Goal: Task Accomplishment & Management: Manage account settings

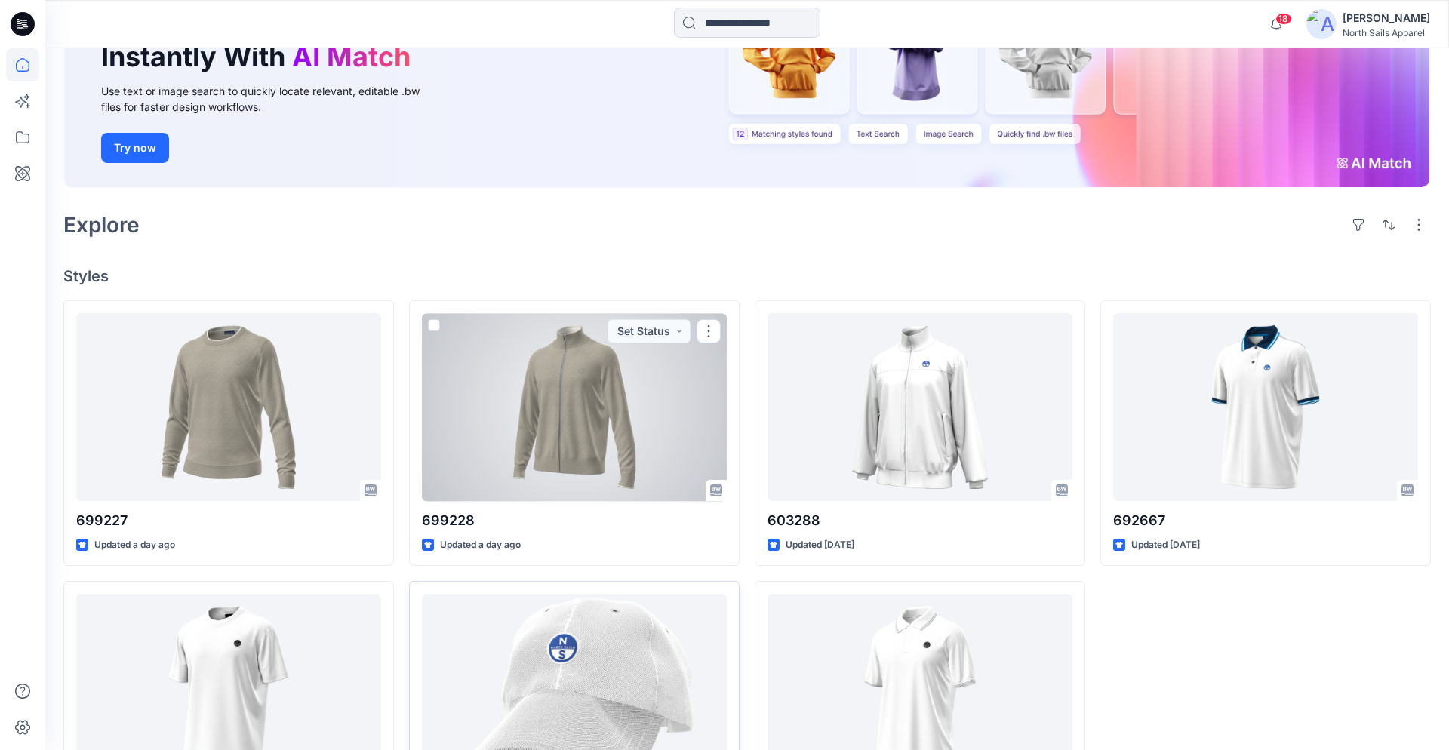
scroll to position [295, 0]
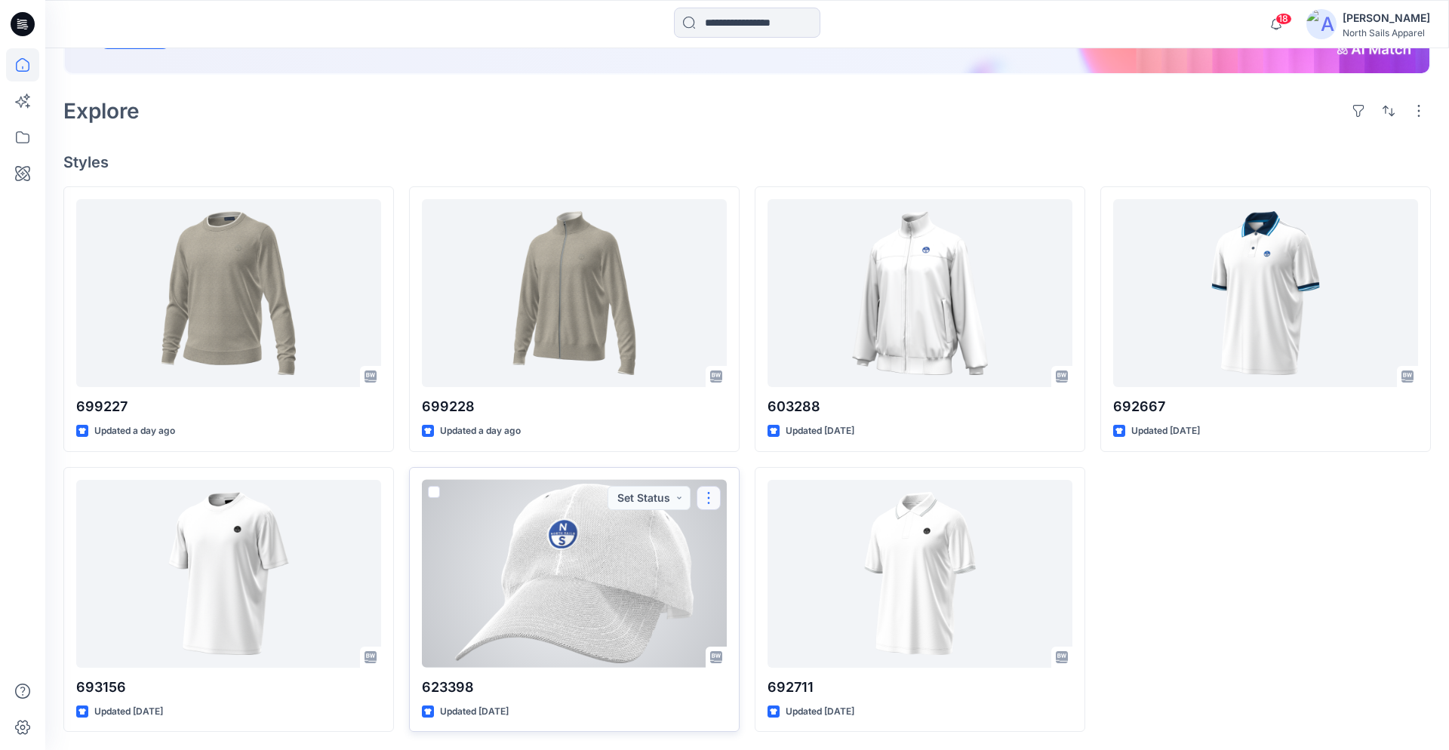
click at [706, 496] on button "button" at bounding box center [708, 498] width 24 height 24
click at [743, 527] on p "Edit" at bounding box center [736, 533] width 19 height 16
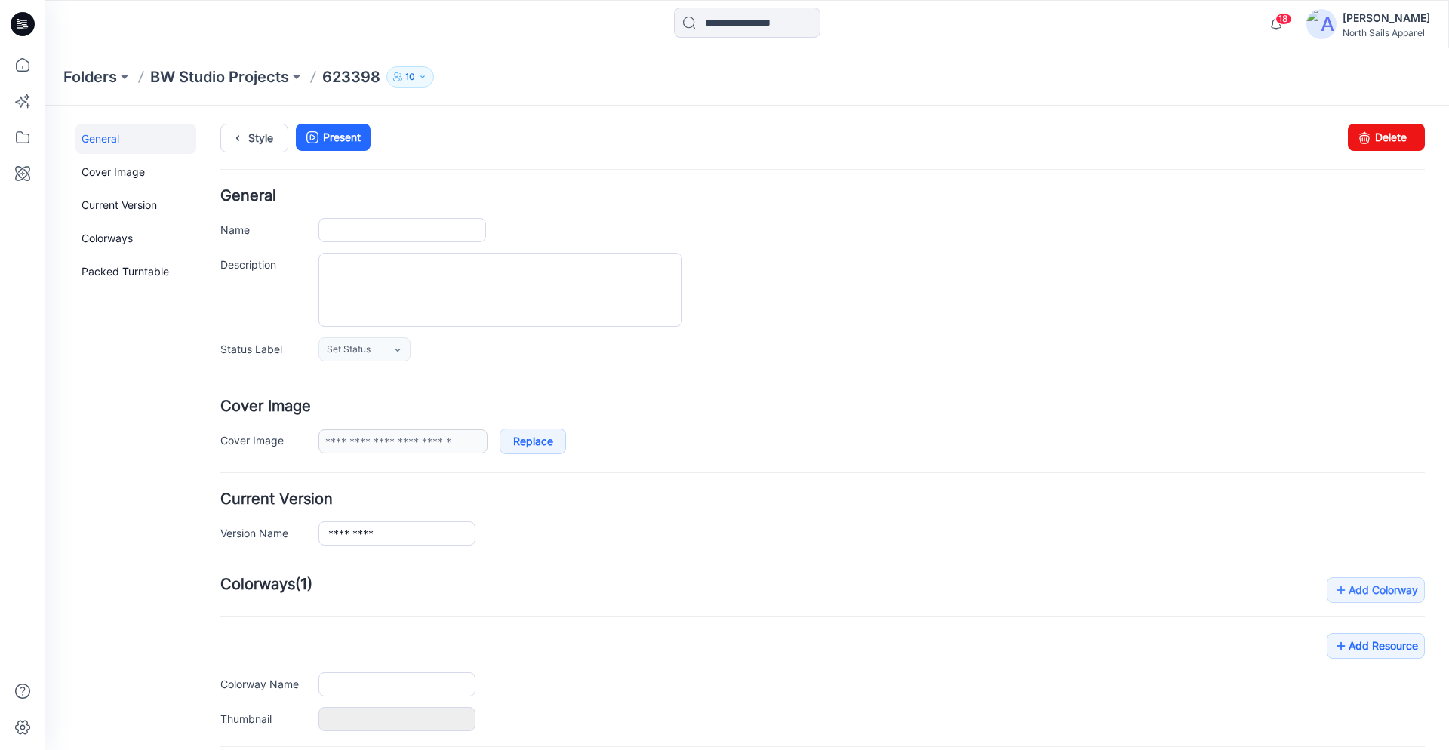
type input "******"
type input "**********"
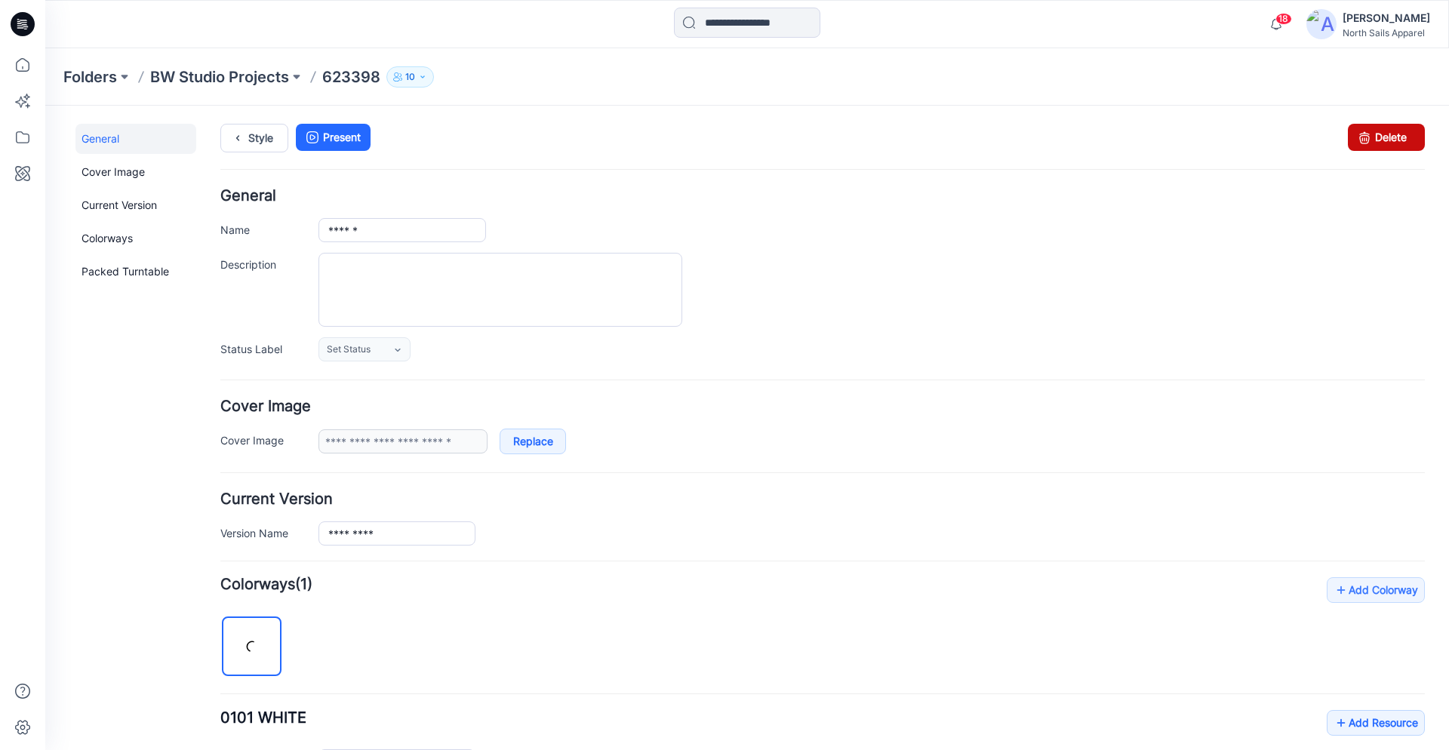
click at [1406, 137] on link "Delete" at bounding box center [1385, 137] width 77 height 27
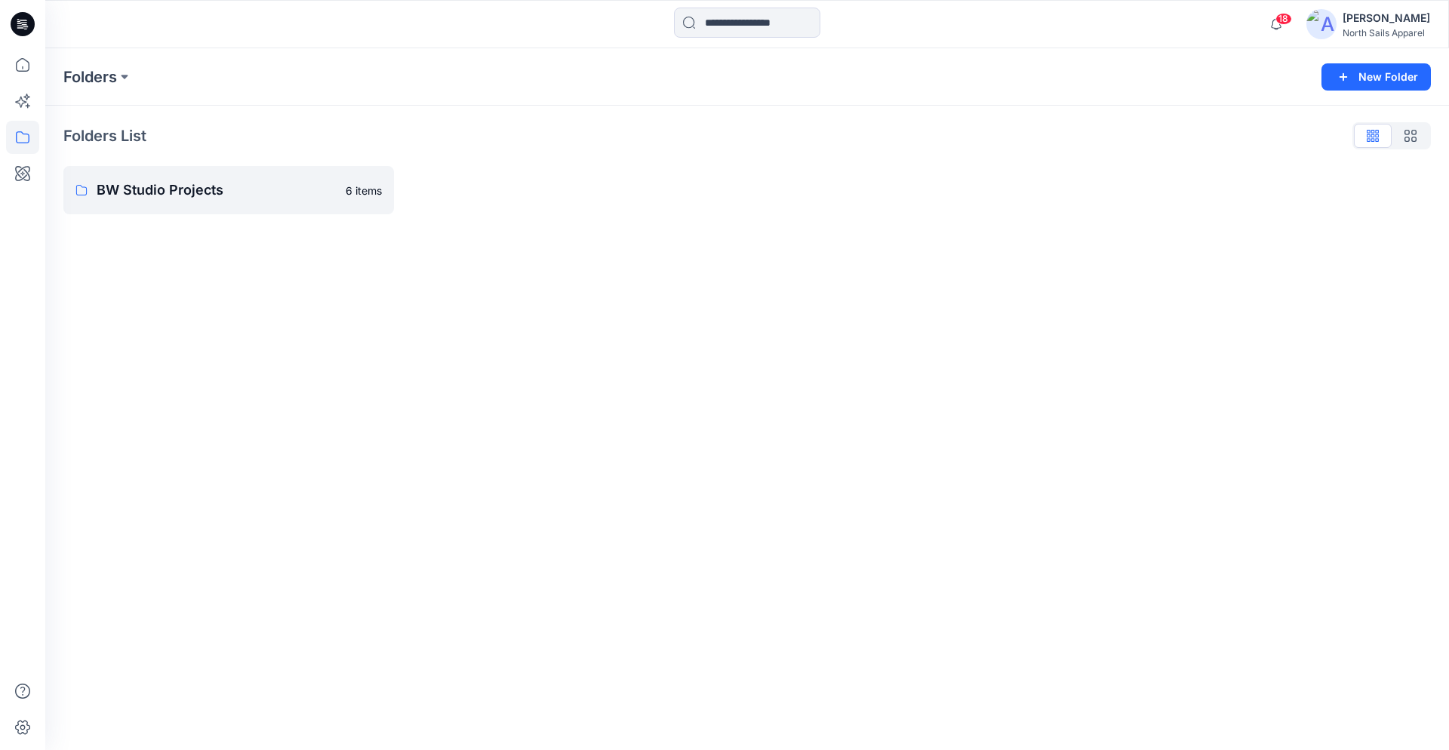
click at [27, 19] on icon at bounding box center [23, 24] width 24 height 24
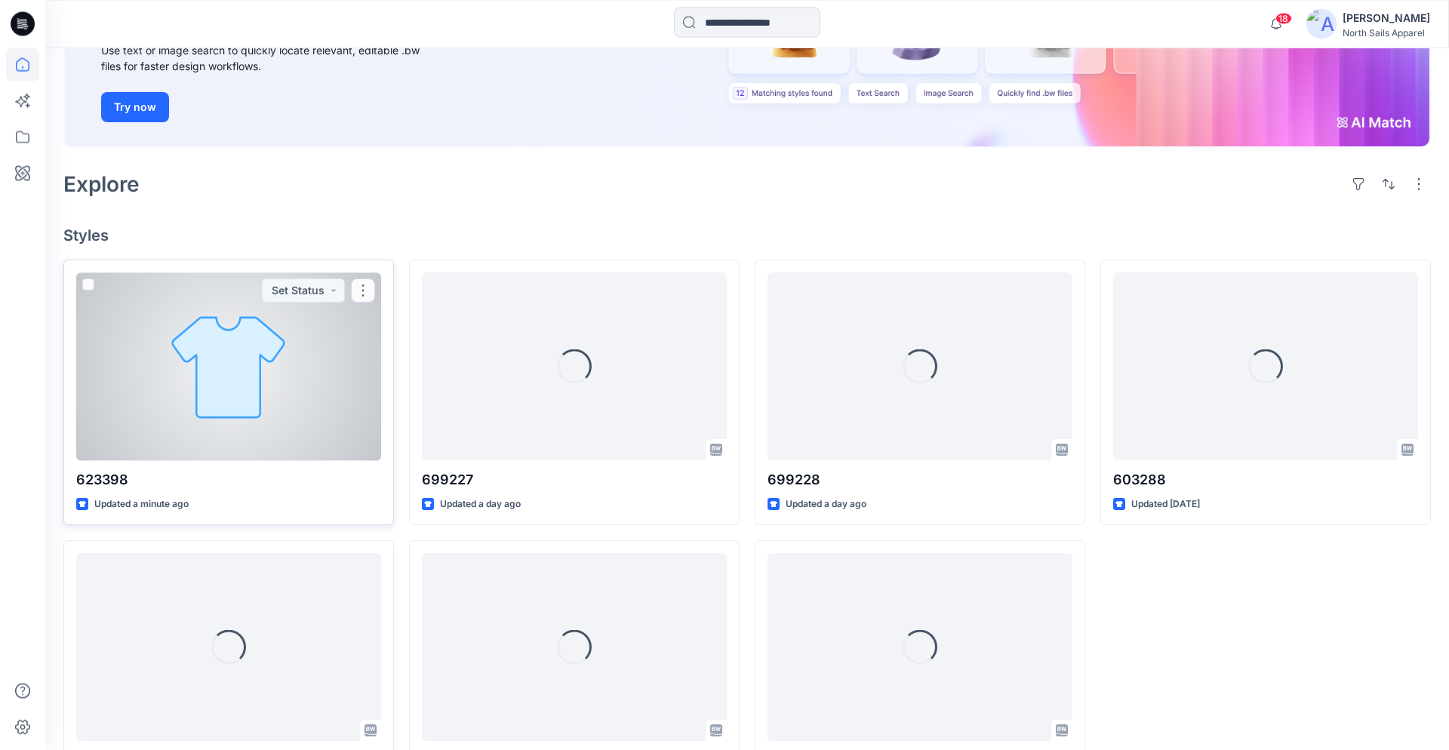
scroll to position [272, 0]
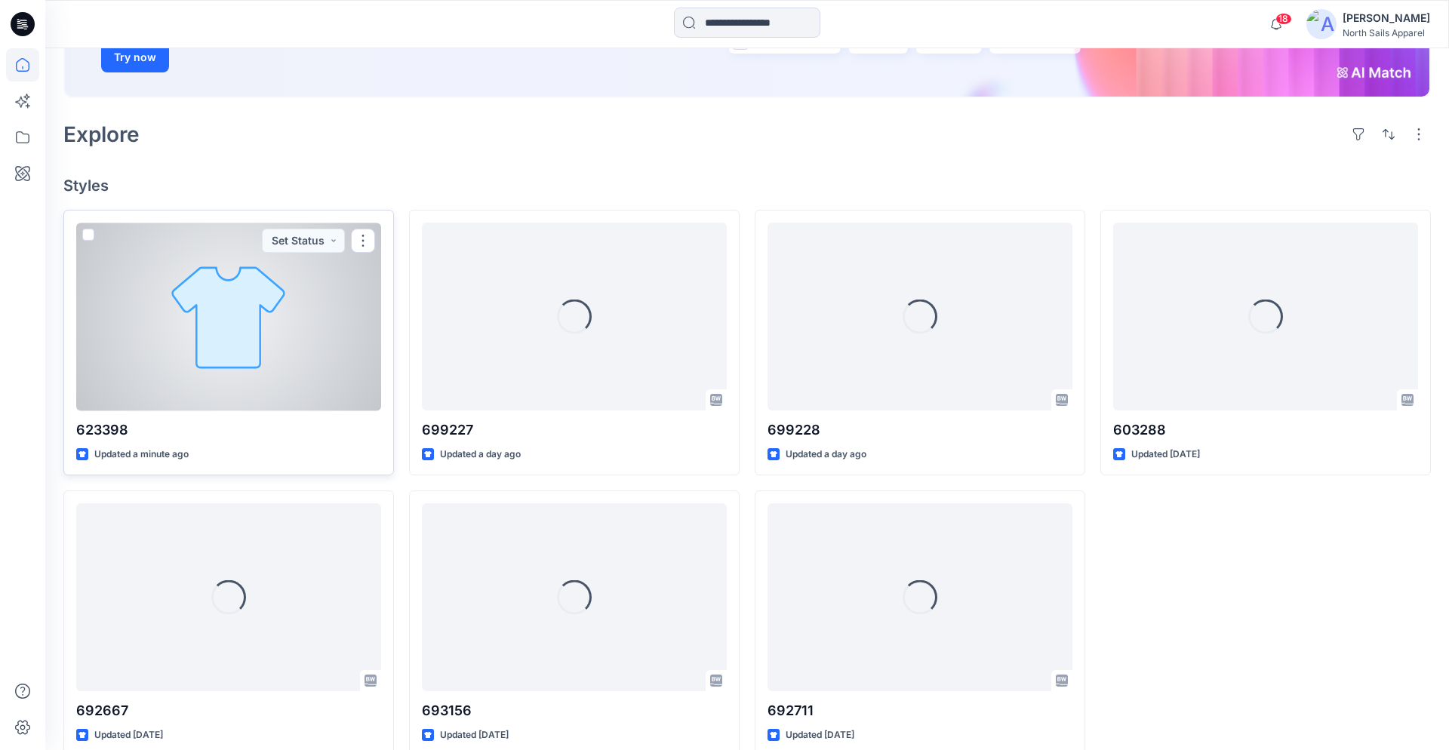
click at [252, 330] on div at bounding box center [228, 317] width 305 height 188
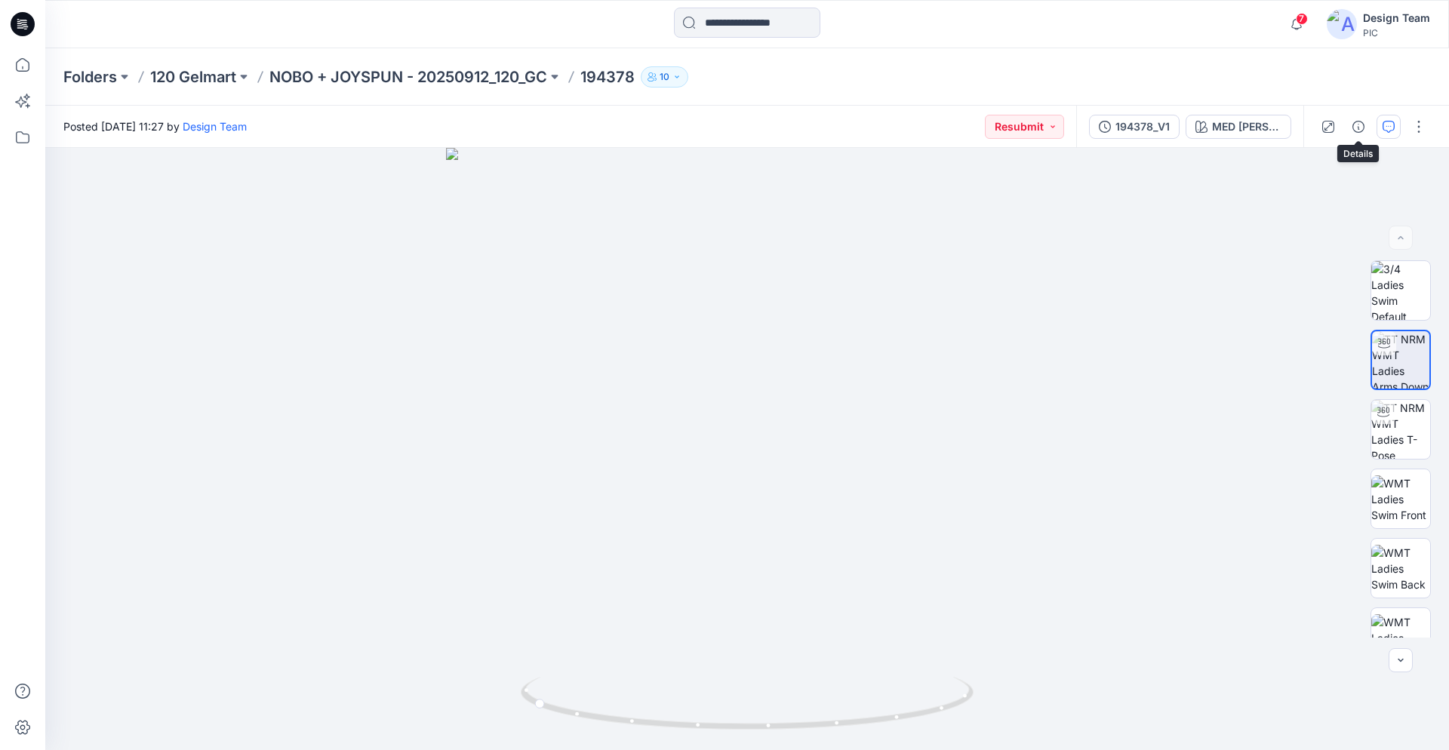
click at [1395, 134] on button "button" at bounding box center [1388, 127] width 24 height 24
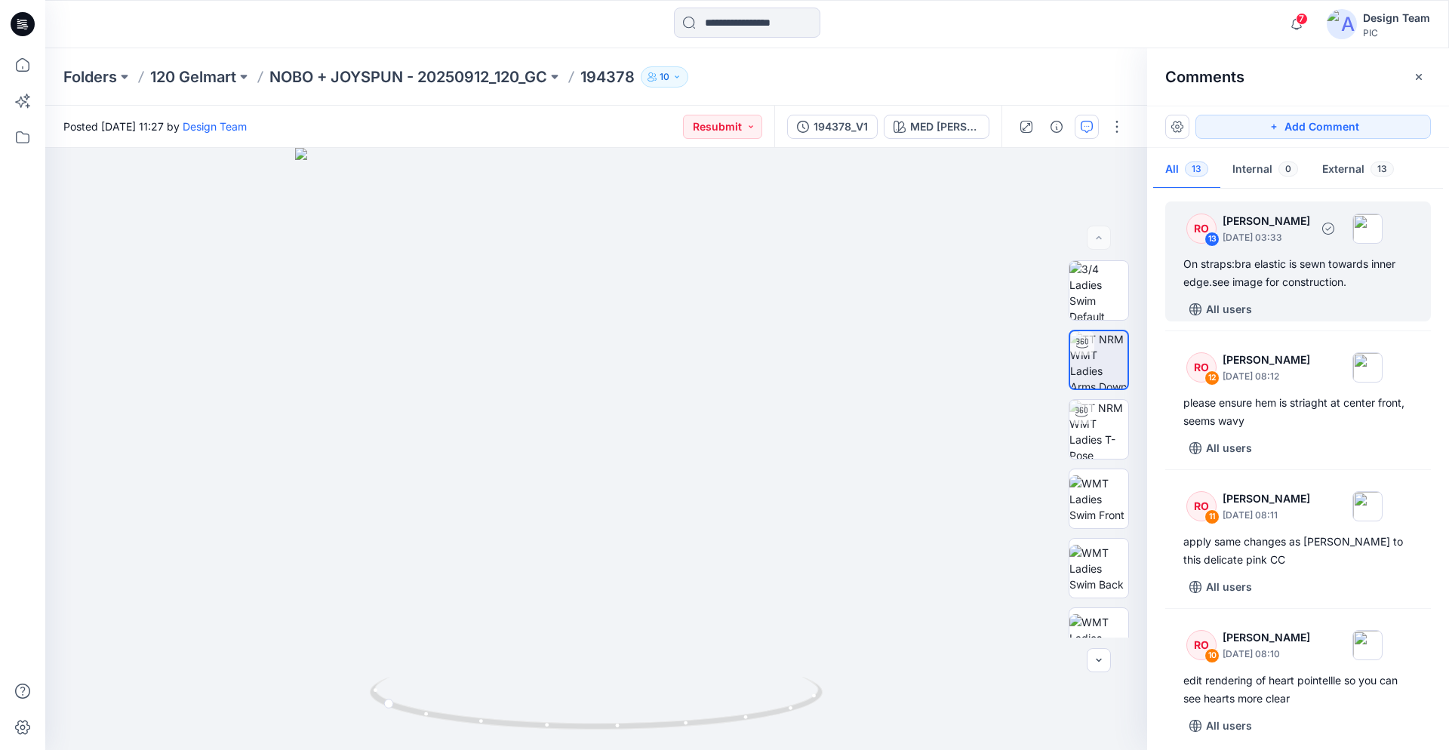
click at [1284, 277] on div "On straps:bra elastic is sewn towards inner edge.see image for construction." at bounding box center [1297, 273] width 229 height 36
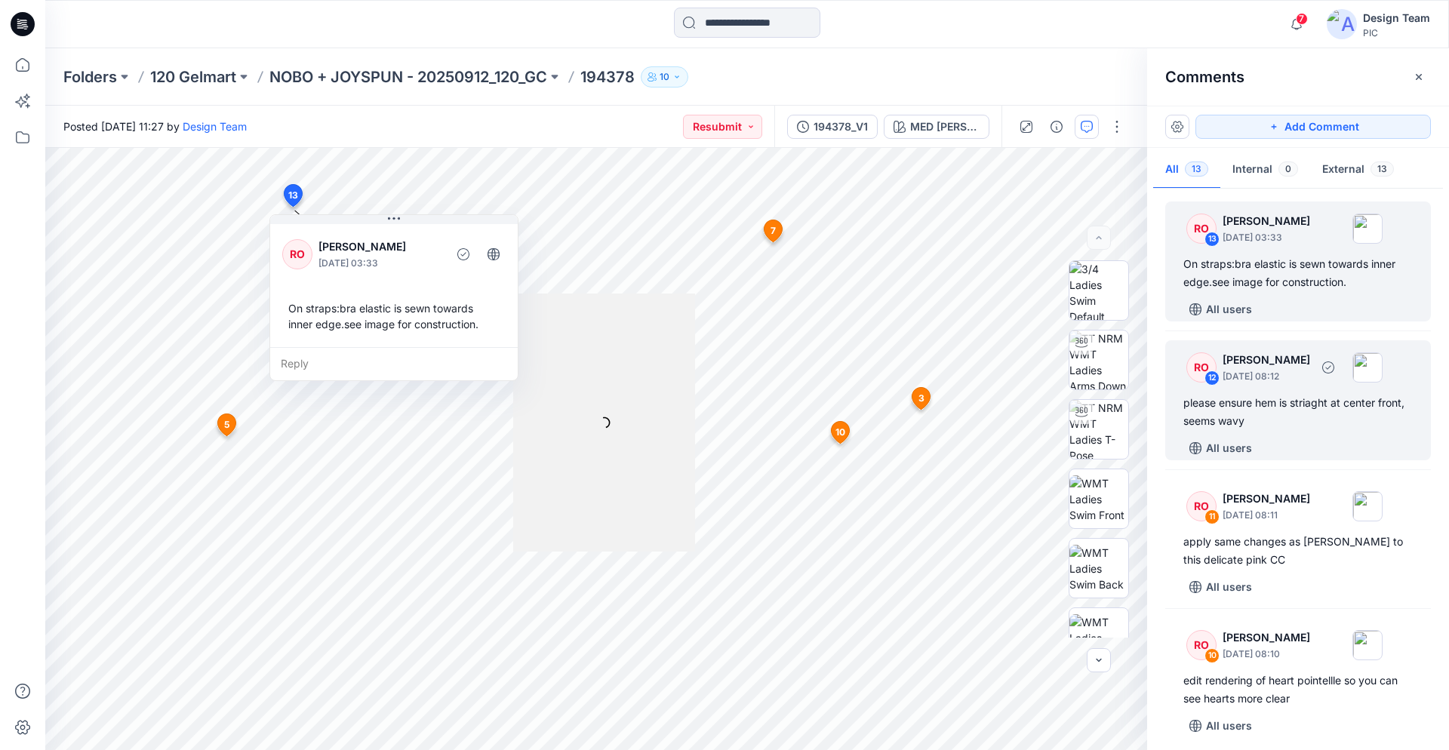
click at [1310, 376] on p "October 01, 2025 08:12" at bounding box center [1266, 376] width 88 height 15
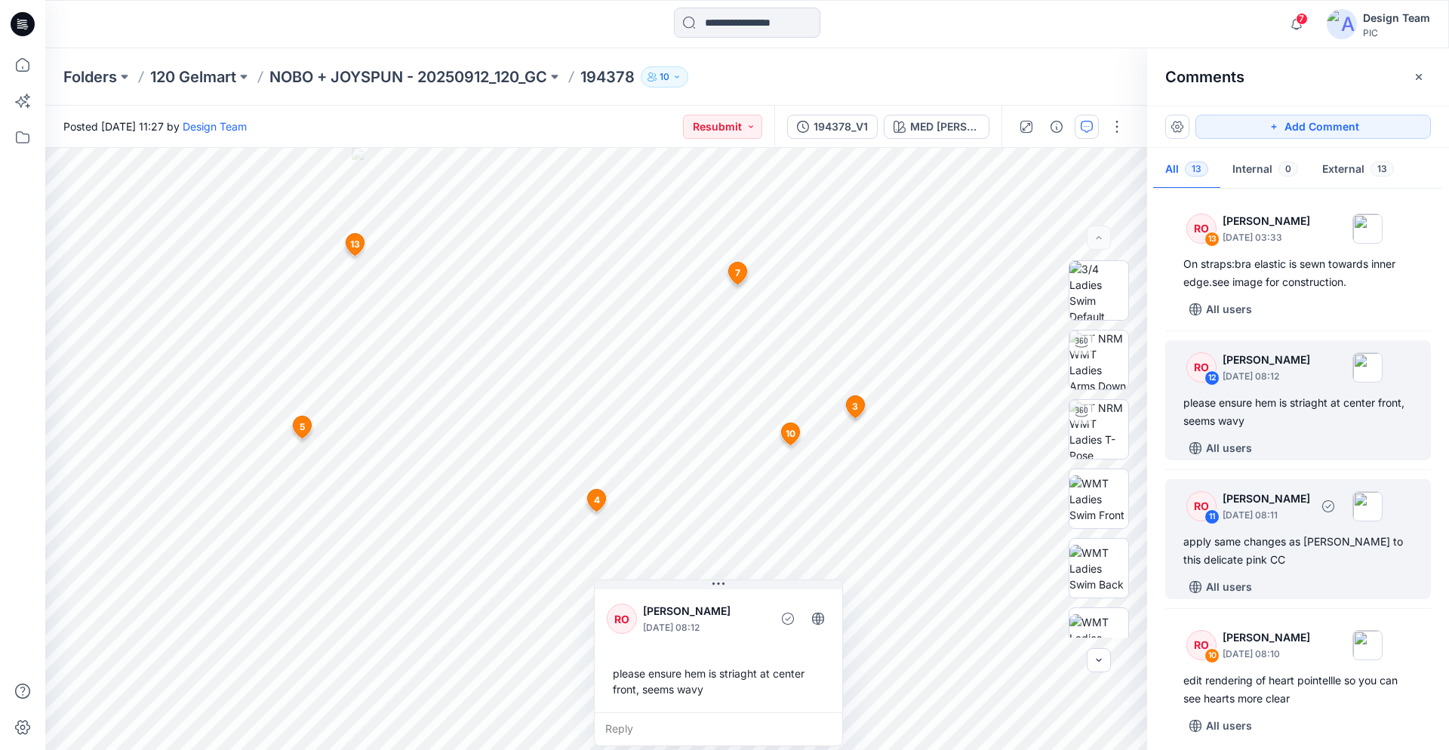
click at [1266, 511] on p "October 01, 2025 08:11" at bounding box center [1266, 515] width 88 height 15
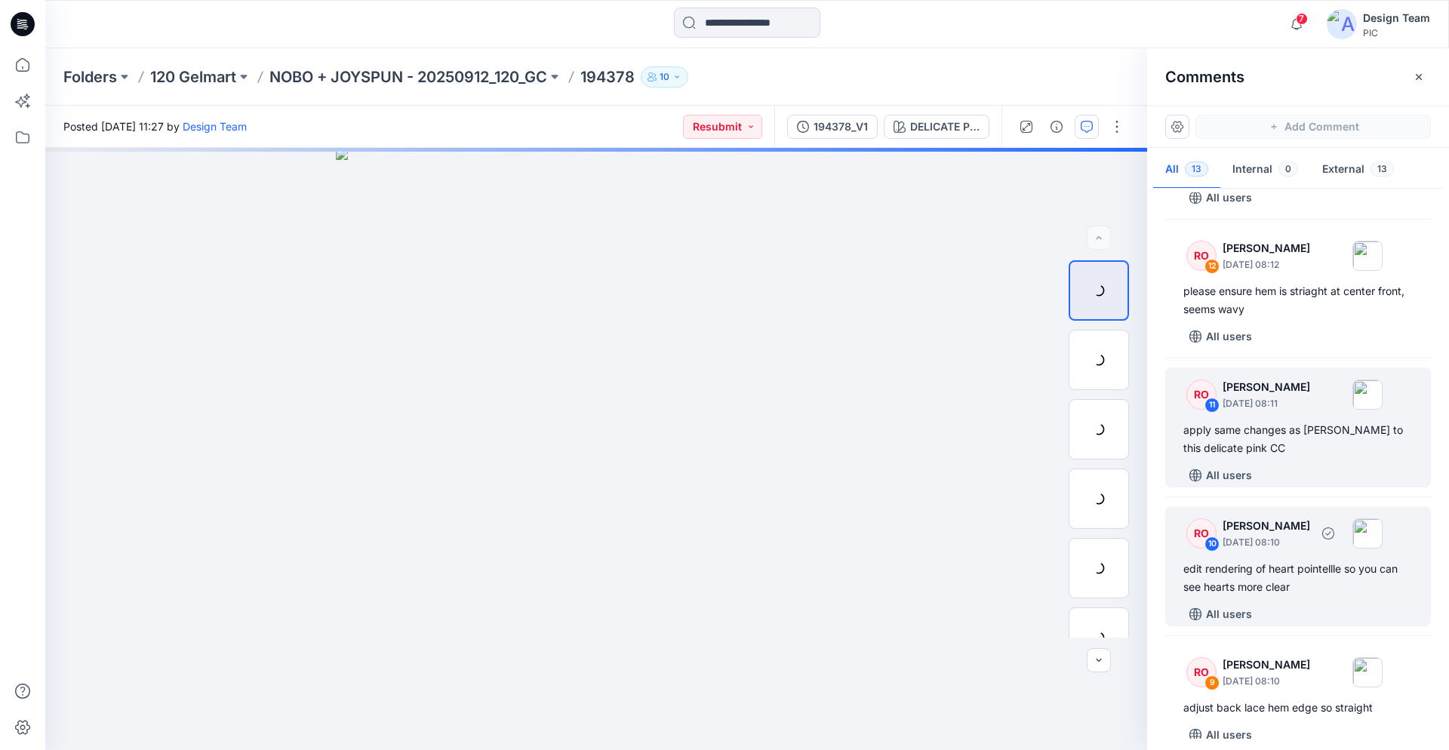
scroll to position [154, 0]
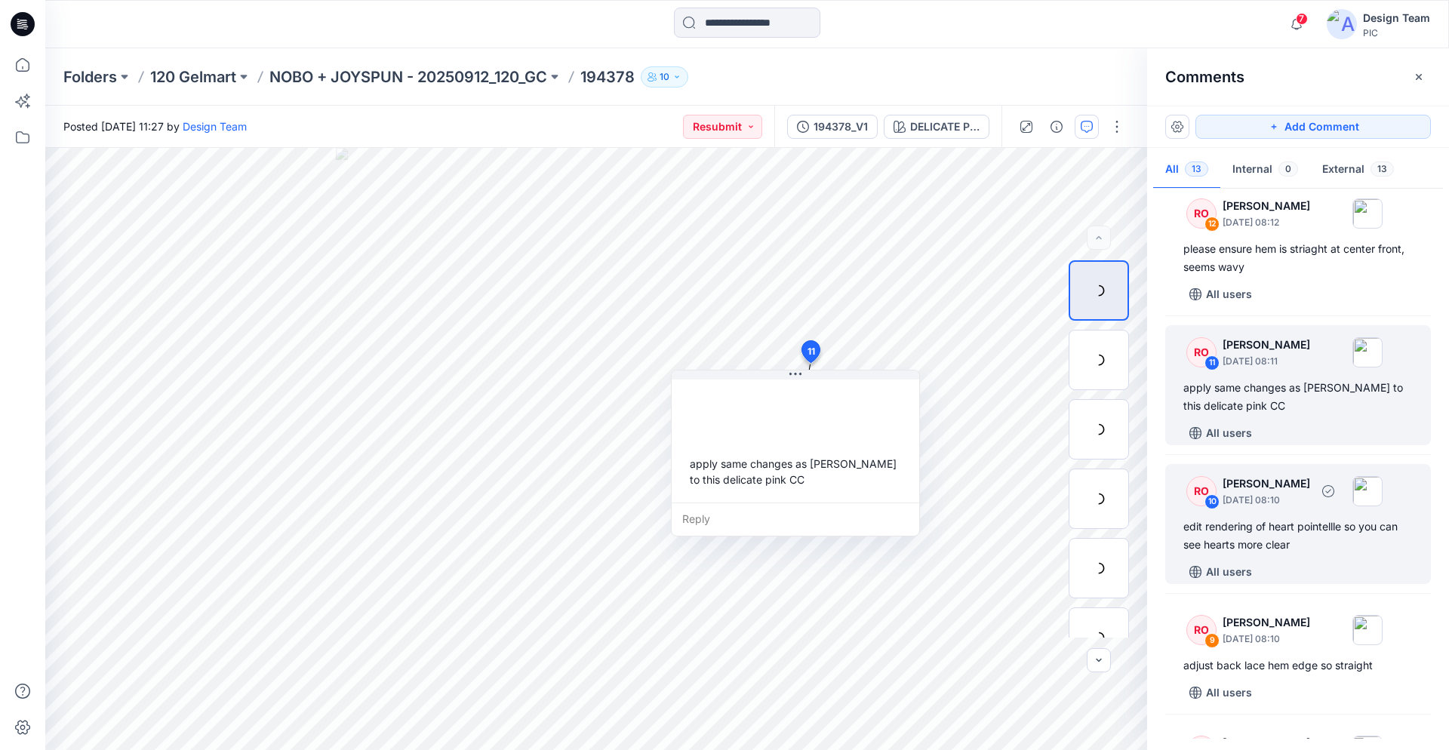
click at [1288, 496] on p "October 01, 2025 08:10" at bounding box center [1266, 500] width 88 height 15
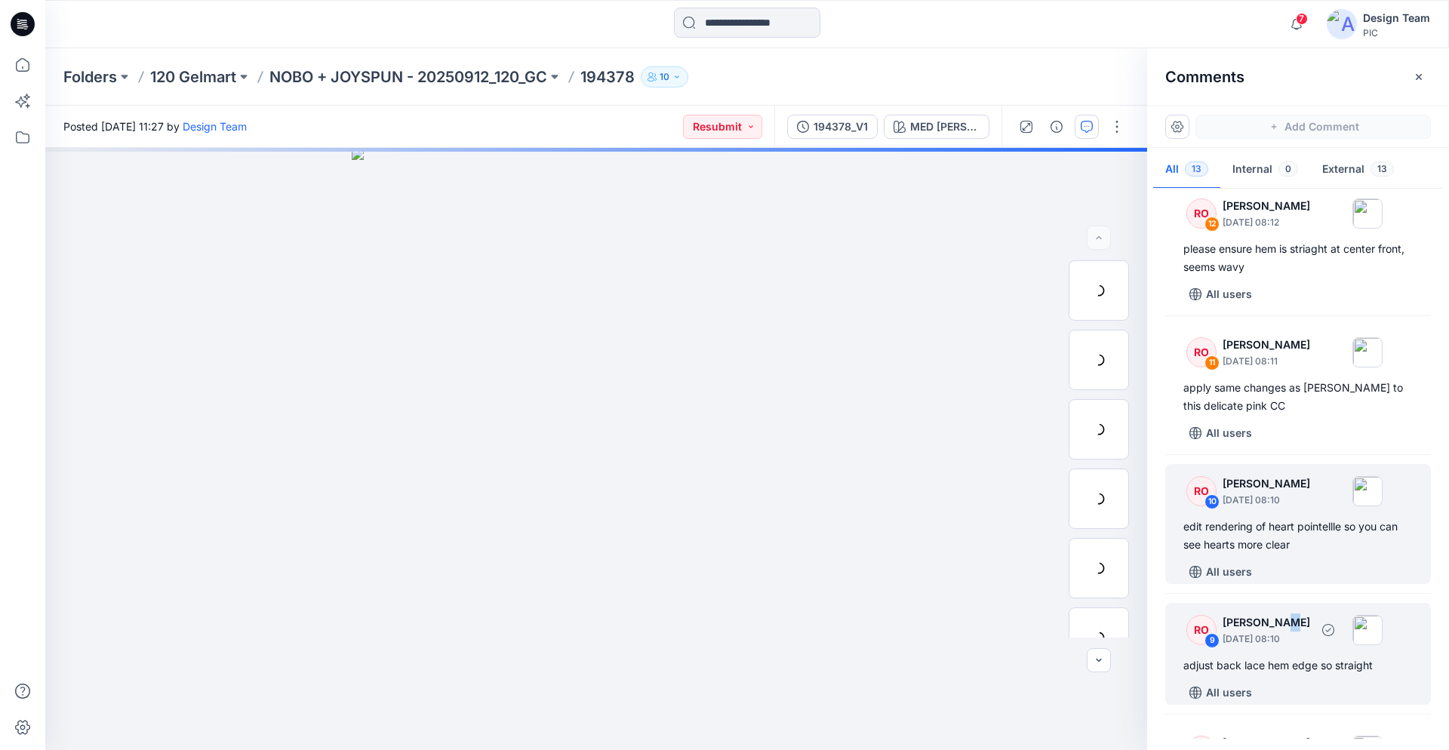
click at [1278, 628] on p "Raquel Ortiz" at bounding box center [1266, 622] width 88 height 18
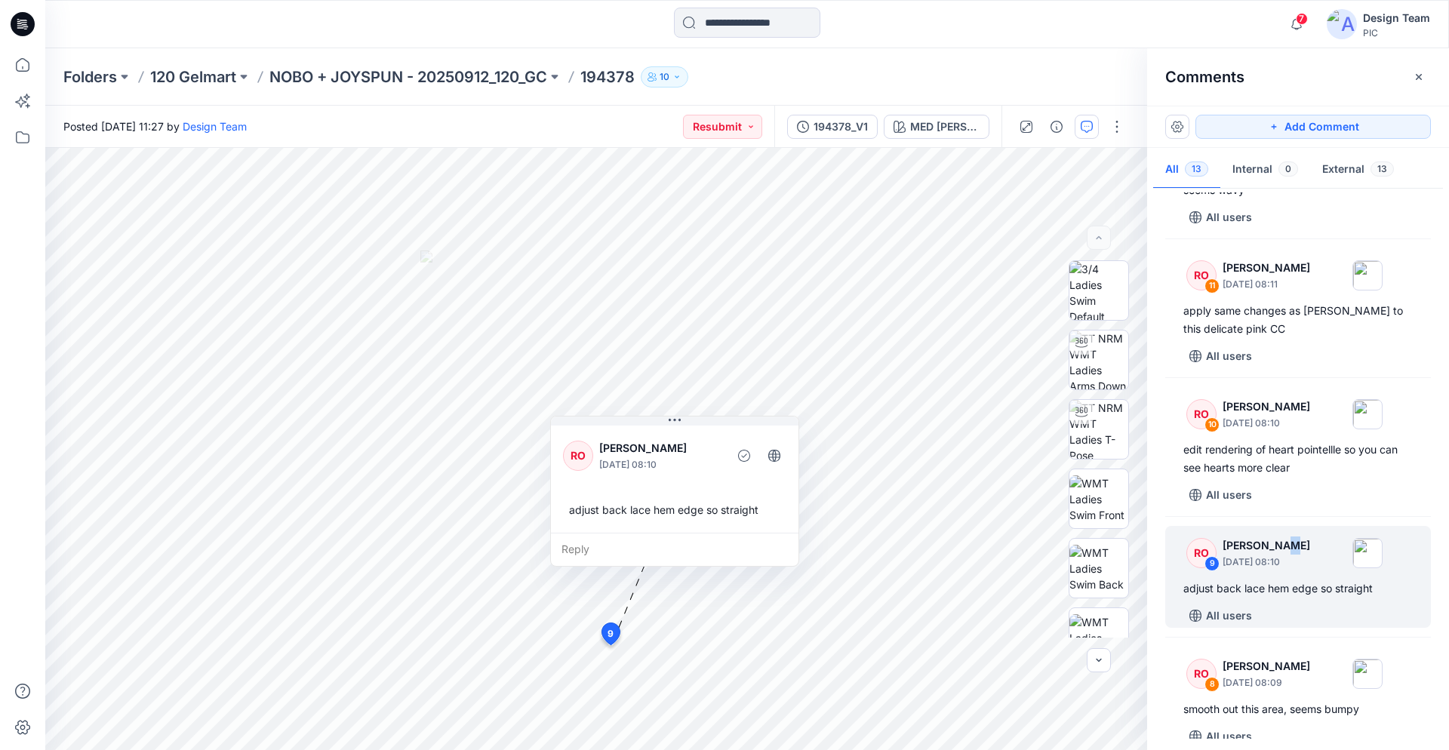
scroll to position [385, 0]
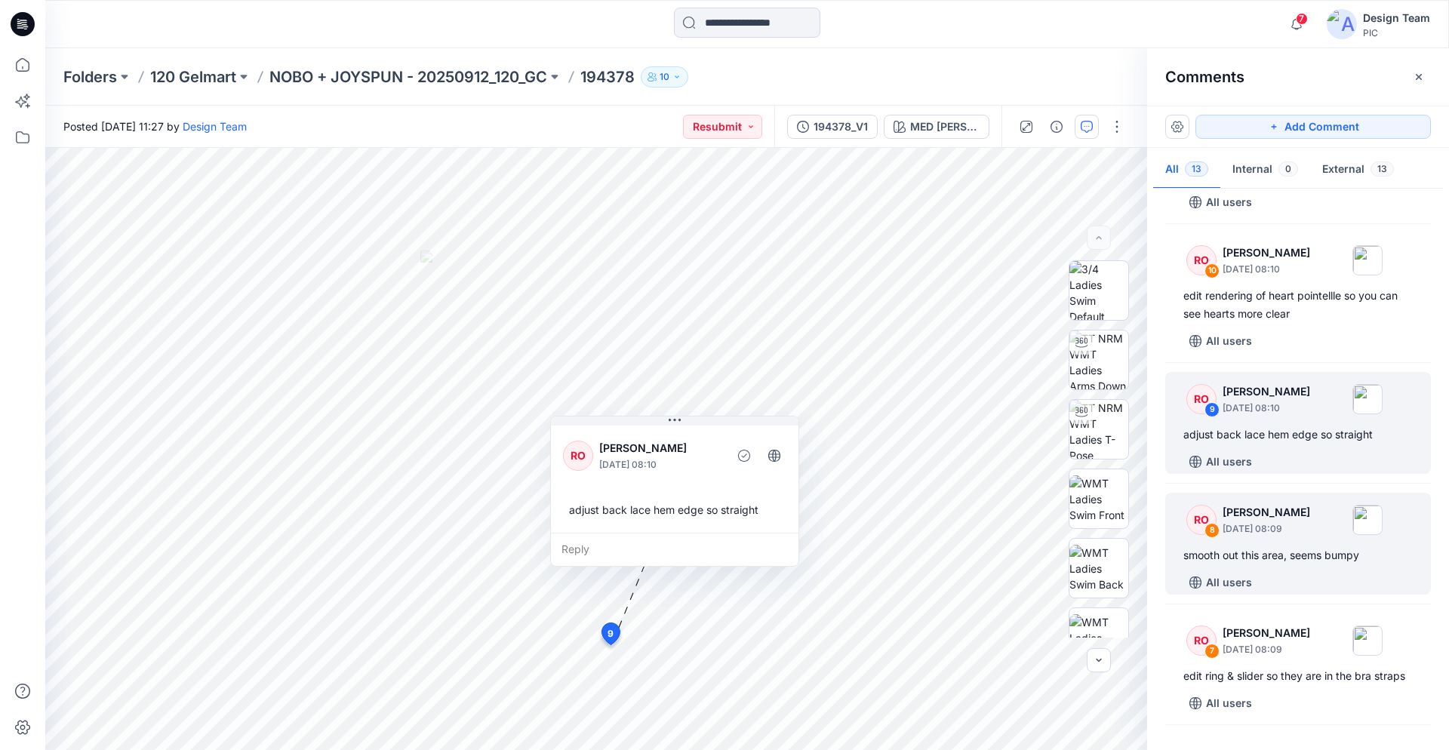
click at [1288, 582] on div "All users" at bounding box center [1306, 582] width 247 height 24
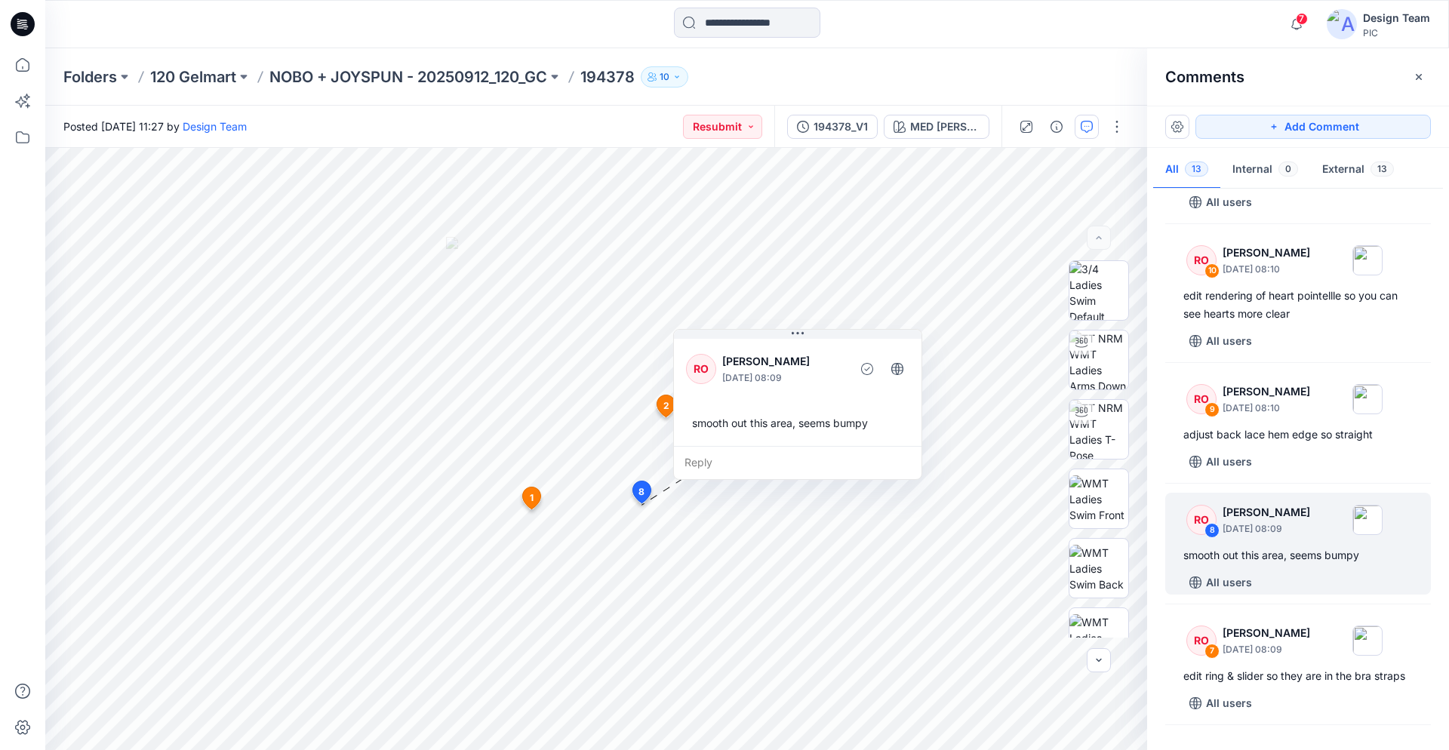
click at [1299, 600] on div "RO 13 Raquel Ortiz October 03, 2025 03:33 On straps:bra elastic is sewn towards…" at bounding box center [1298, 465] width 302 height 546
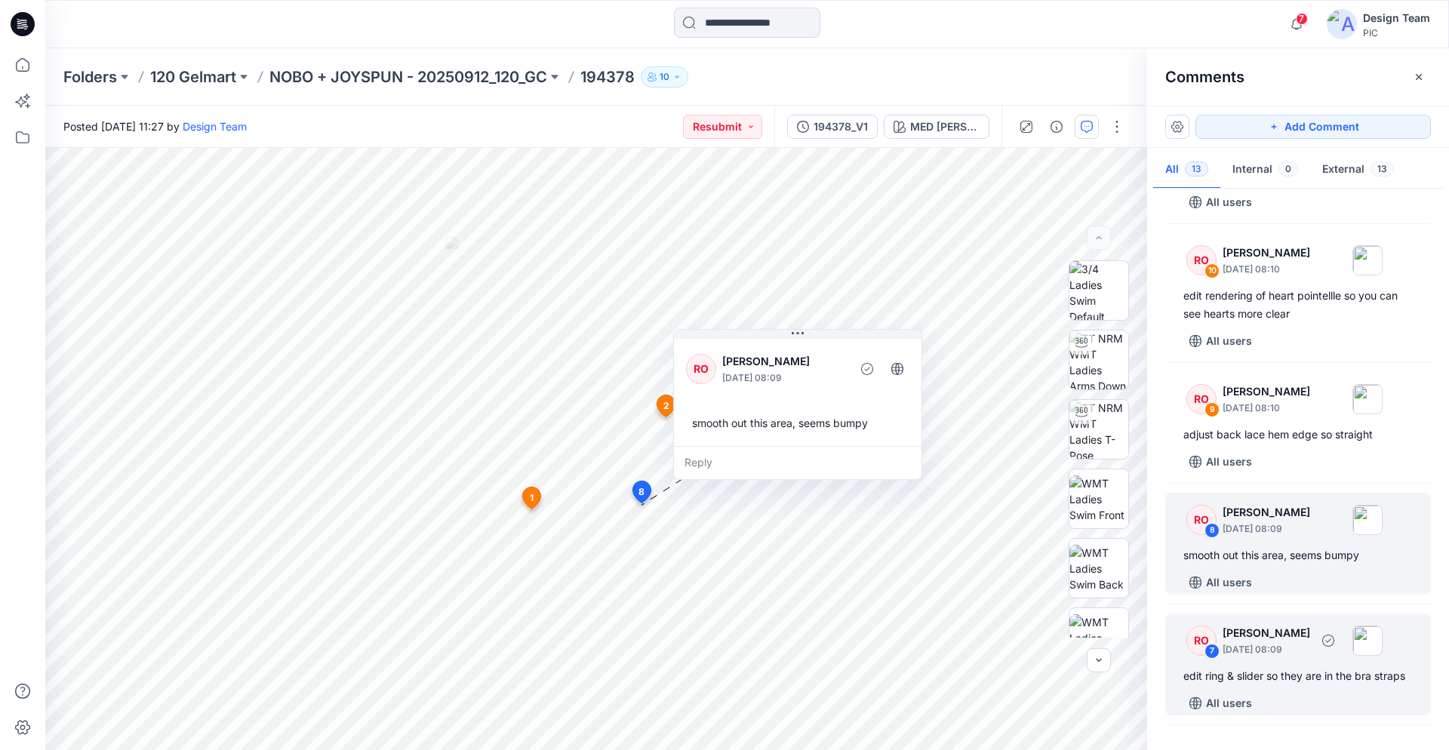
click at [1286, 631] on p "Raquel Ortiz" at bounding box center [1266, 633] width 88 height 18
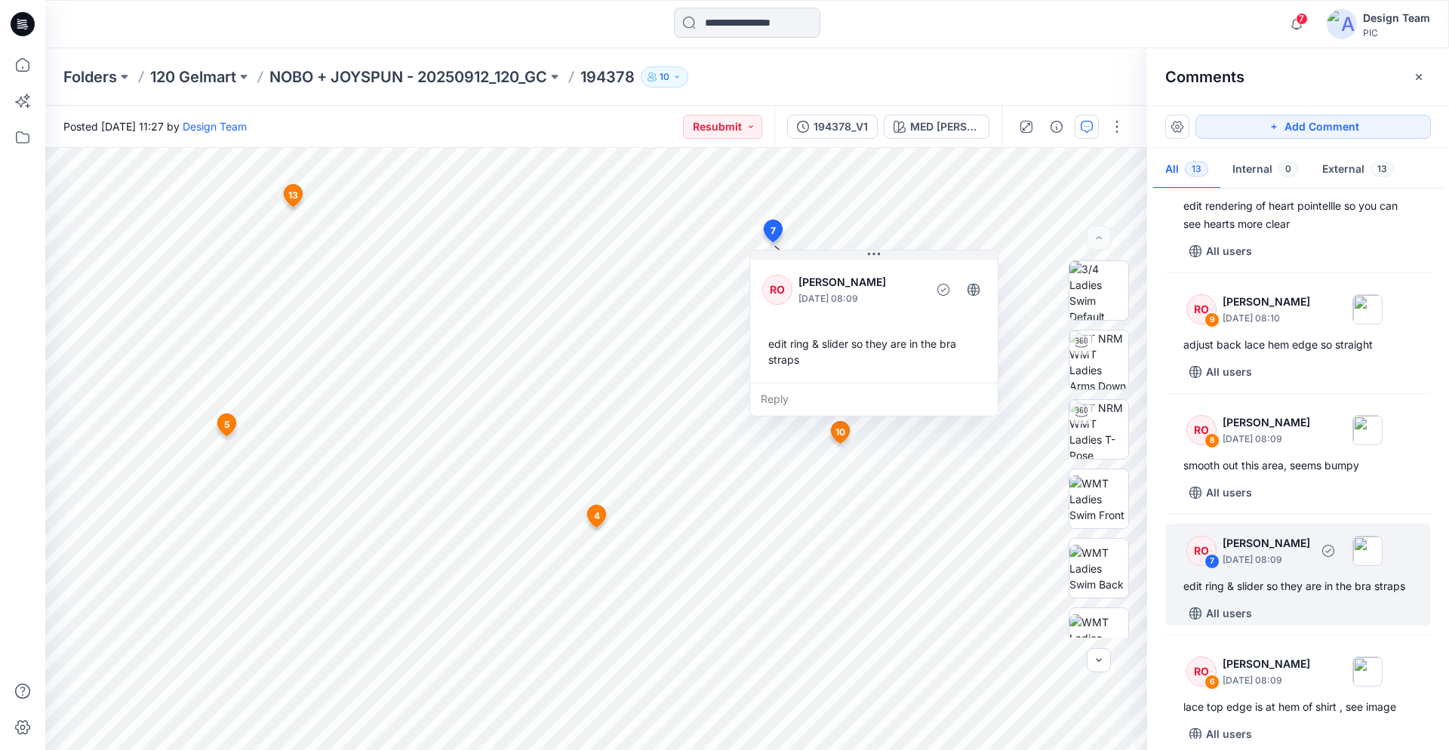
scroll to position [539, 0]
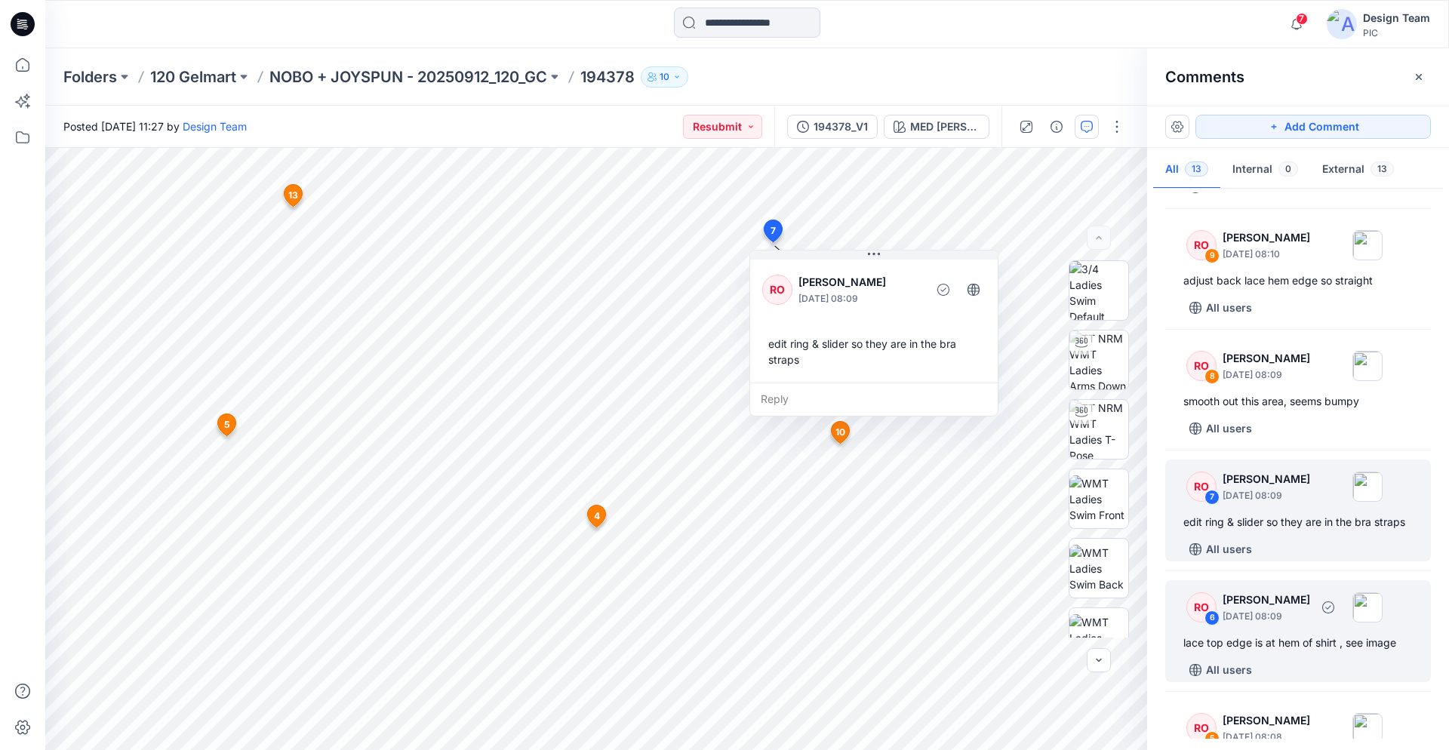
click at [1292, 628] on div "RO 6 Raquel Ortiz October 01, 2025 08:09 lace top edge is at hem of shirt , see…" at bounding box center [1298, 631] width 266 height 102
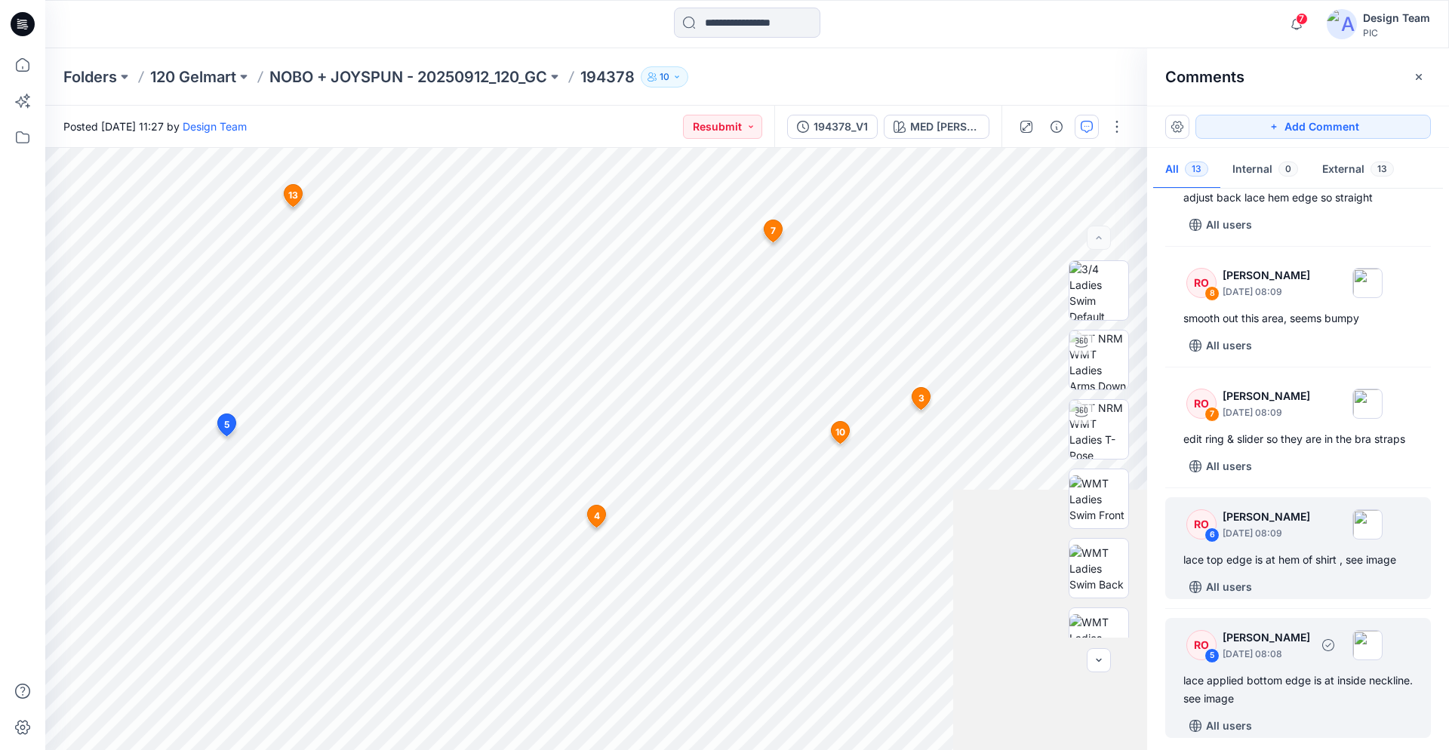
scroll to position [693, 0]
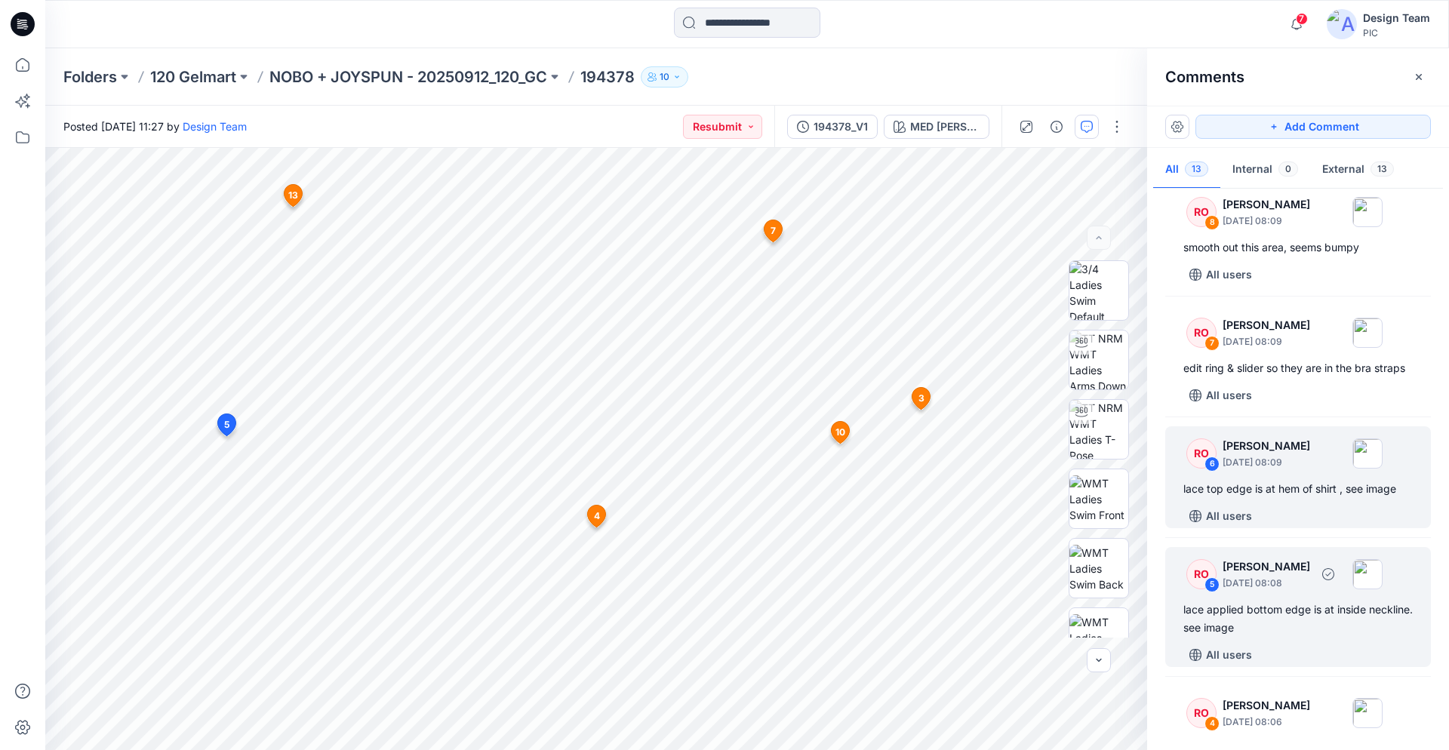
click at [1286, 628] on div "lace applied bottom edge is at inside neckline. see image" at bounding box center [1297, 619] width 229 height 36
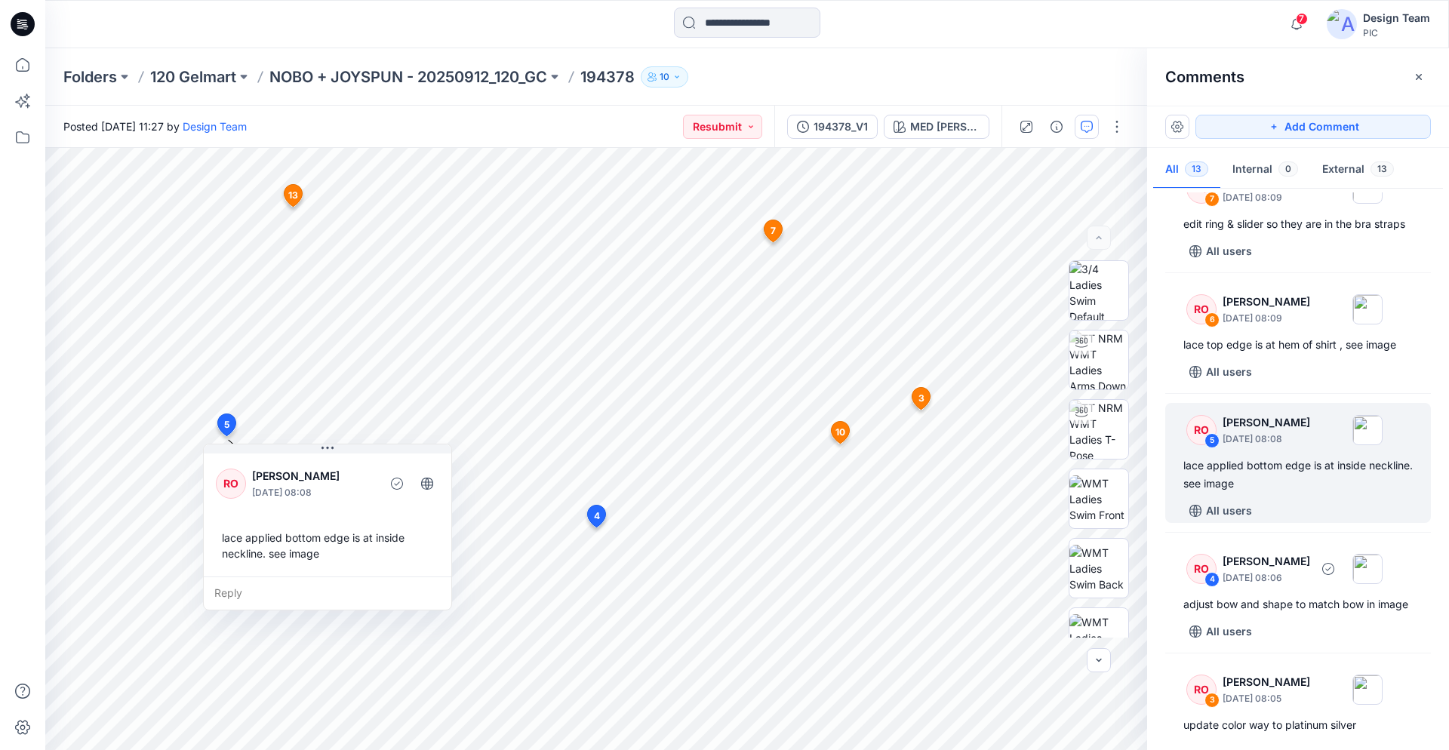
scroll to position [846, 0]
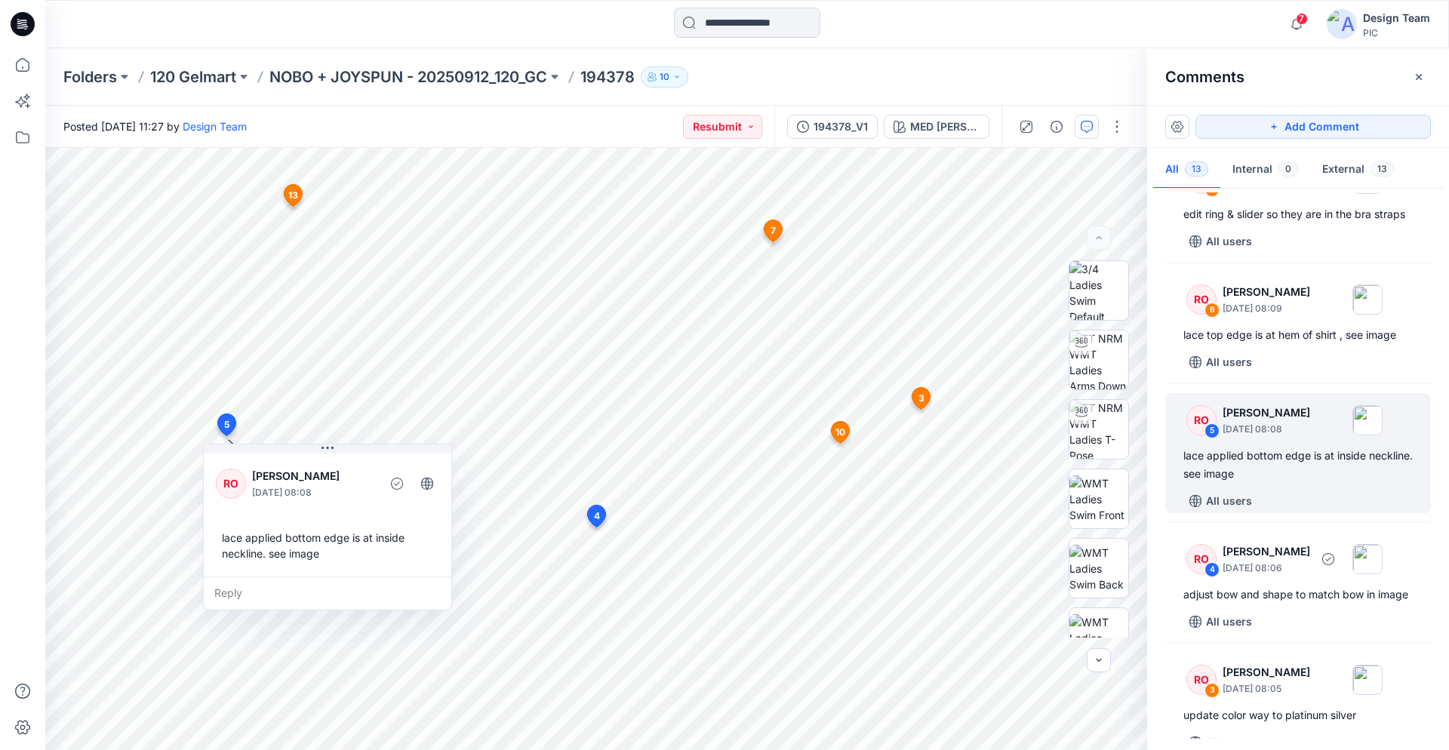
click at [1283, 627] on div "All users" at bounding box center [1306, 622] width 247 height 24
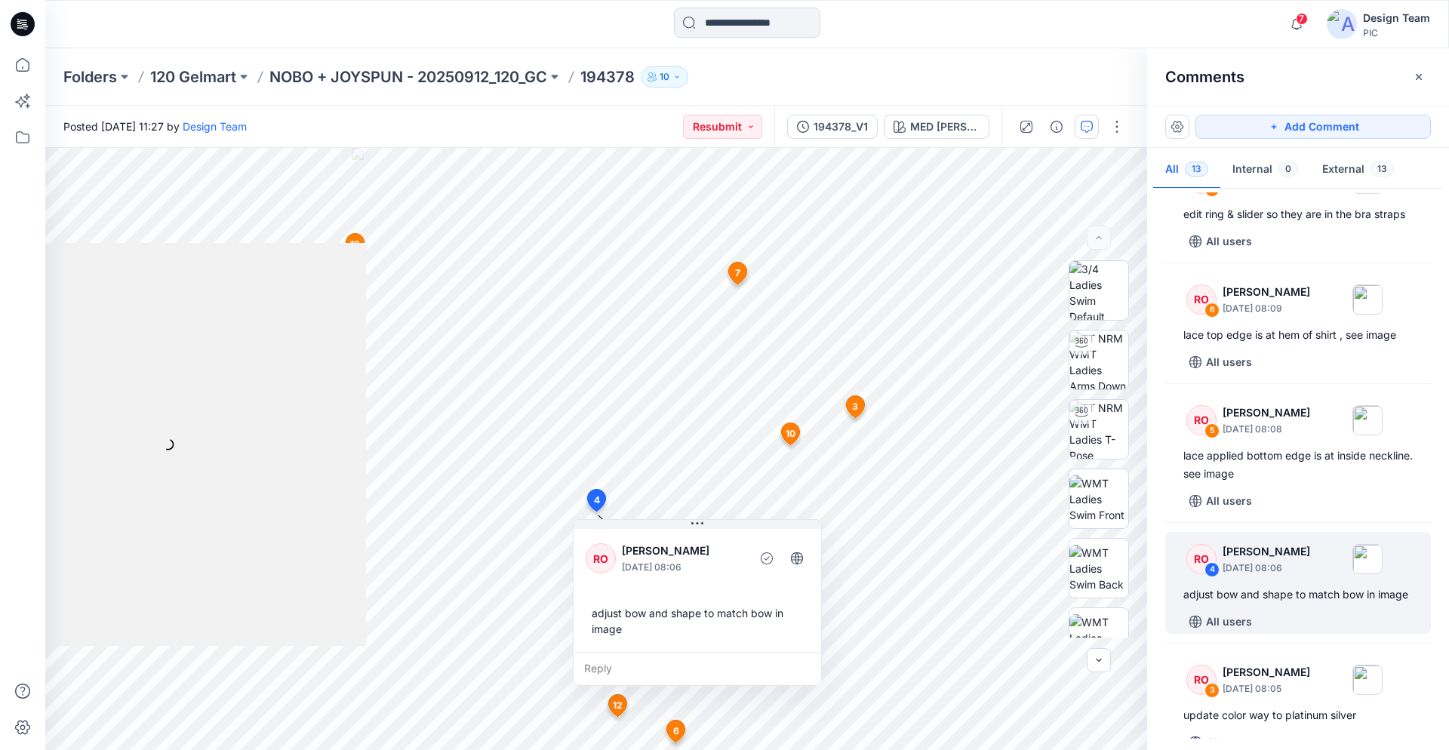
click at [1275, 642] on div "RO 13 Raquel Ortiz October 03, 2025 03:33 On straps:bra elastic is sewn towards…" at bounding box center [1298, 465] width 302 height 546
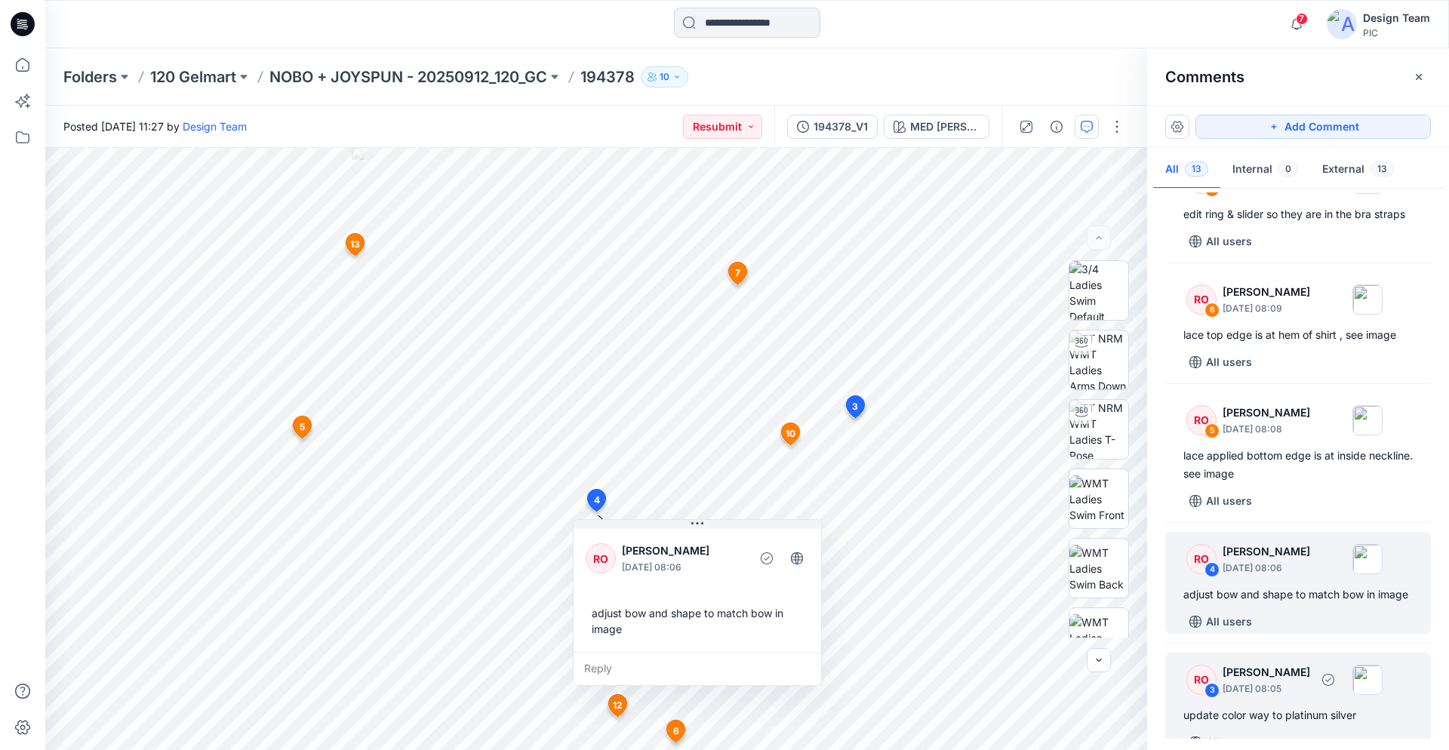
click at [1275, 661] on div "RO 3 Raquel Ortiz October 01, 2025 08:05" at bounding box center [1278, 679] width 208 height 41
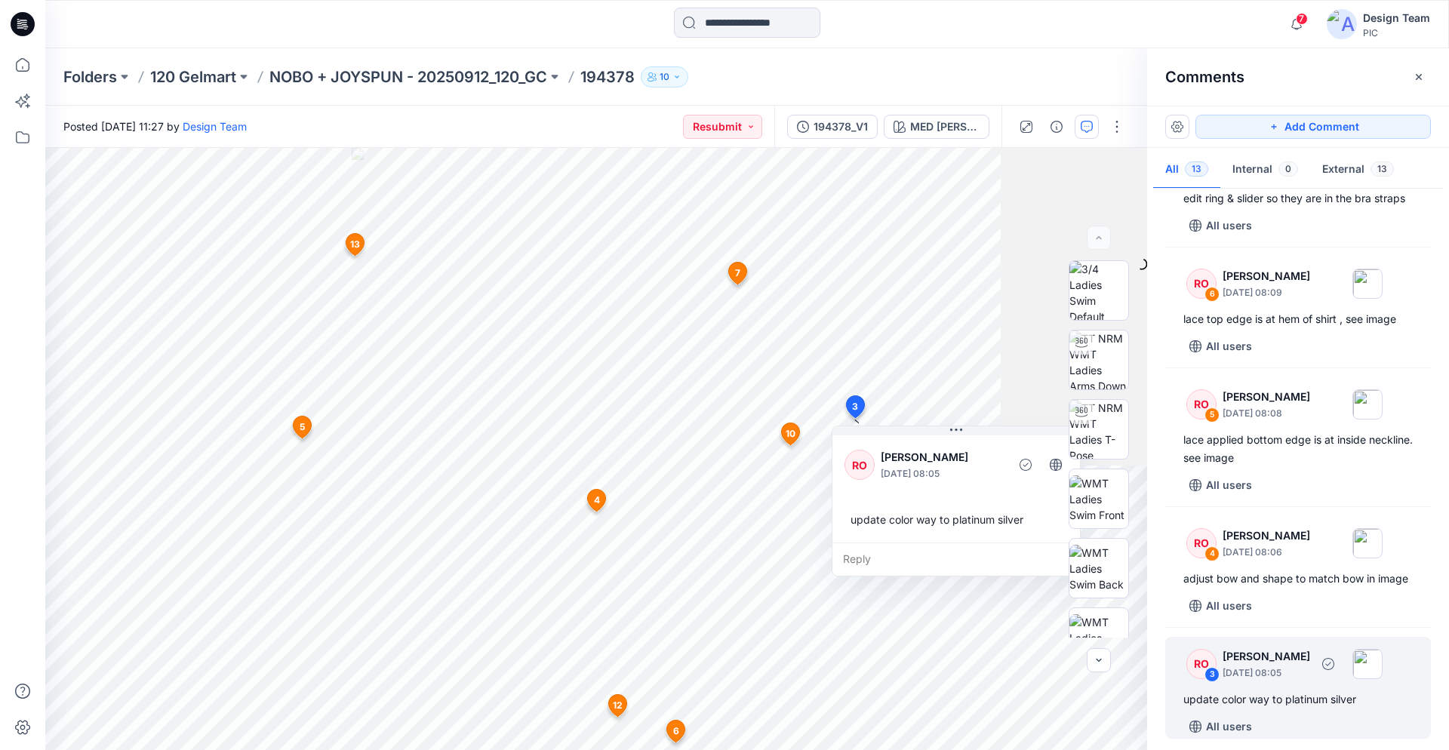
scroll to position [939, 0]
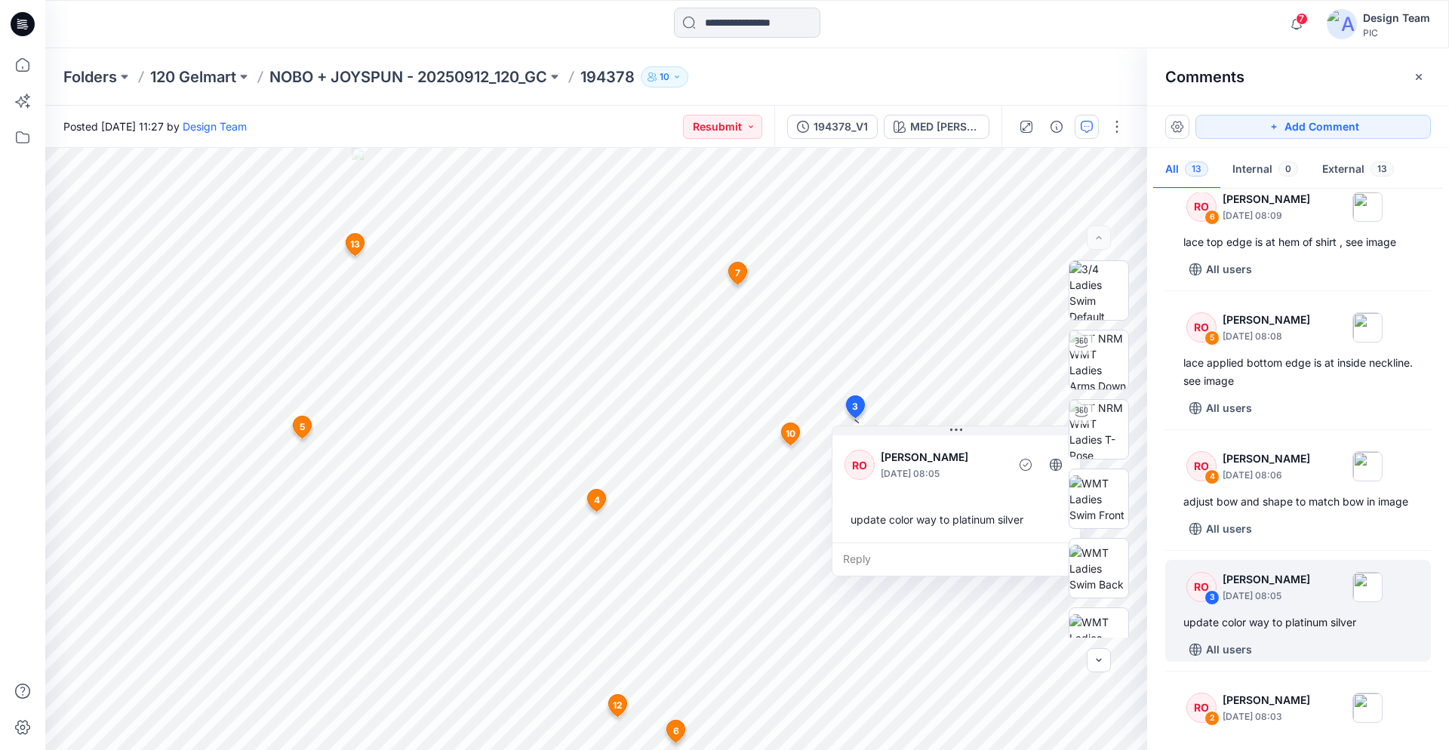
click at [1289, 555] on div "RO 13 Raquel Ortiz October 03, 2025 03:33 On straps:bra elastic is sewn towards…" at bounding box center [1298, 465] width 302 height 546
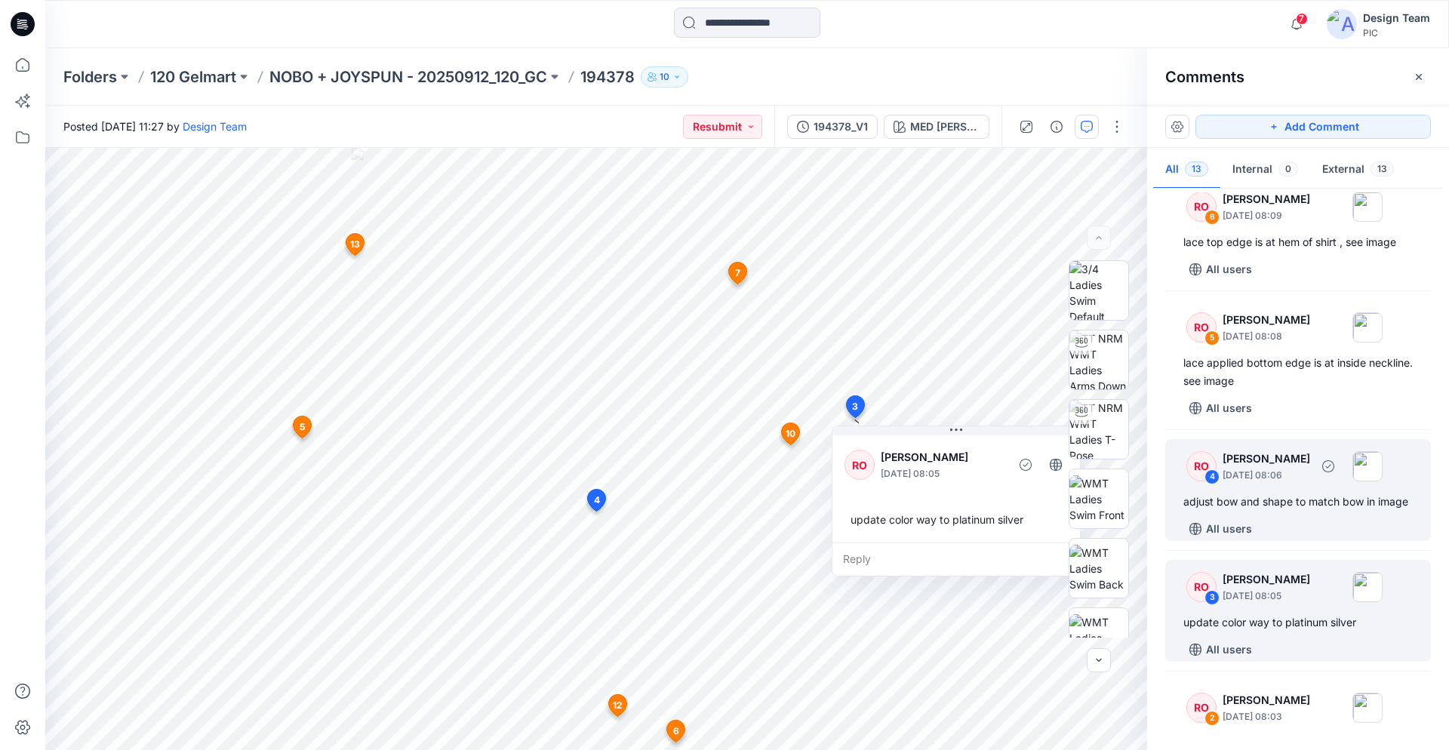
click at [1274, 505] on div "adjust bow and shape to match bow in image" at bounding box center [1297, 502] width 229 height 18
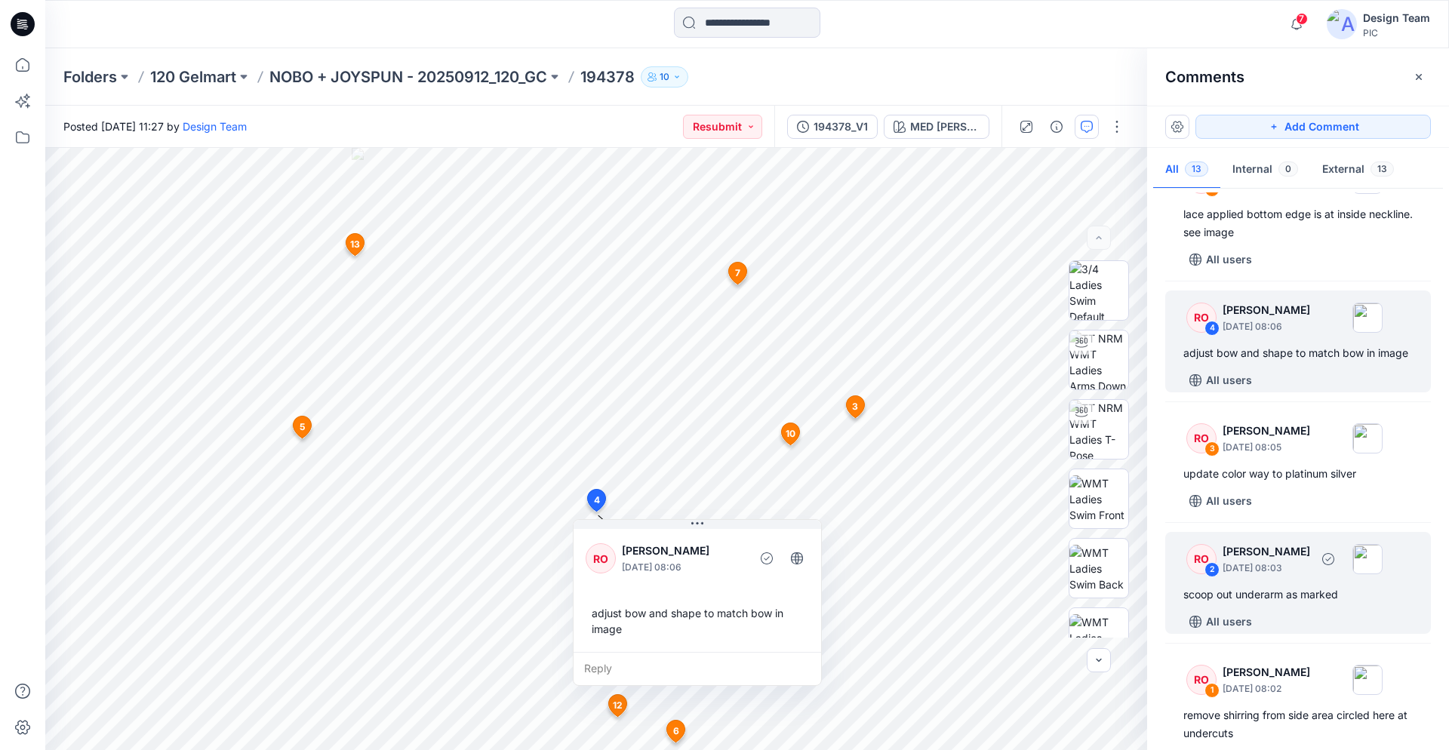
scroll to position [1093, 0]
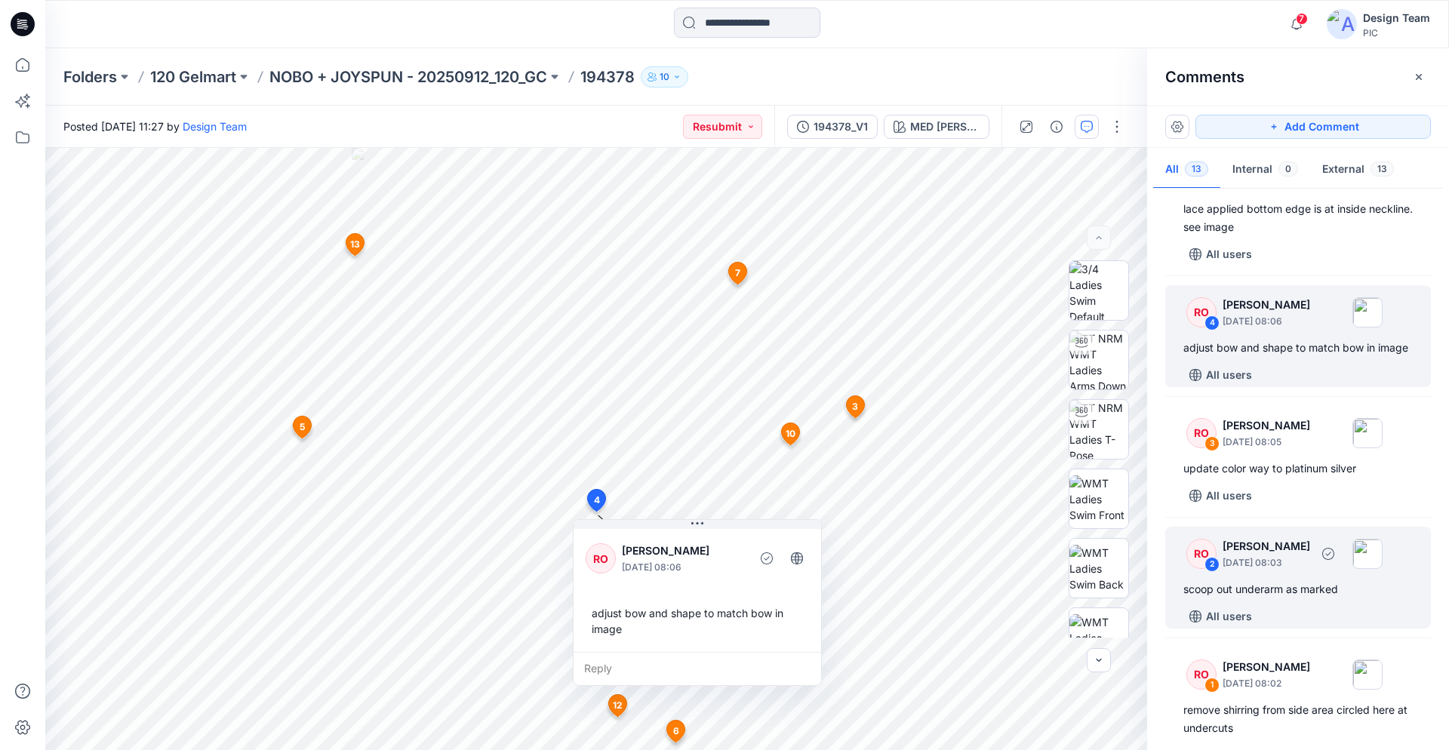
click at [1263, 593] on div "scoop out underarm as marked" at bounding box center [1297, 589] width 229 height 18
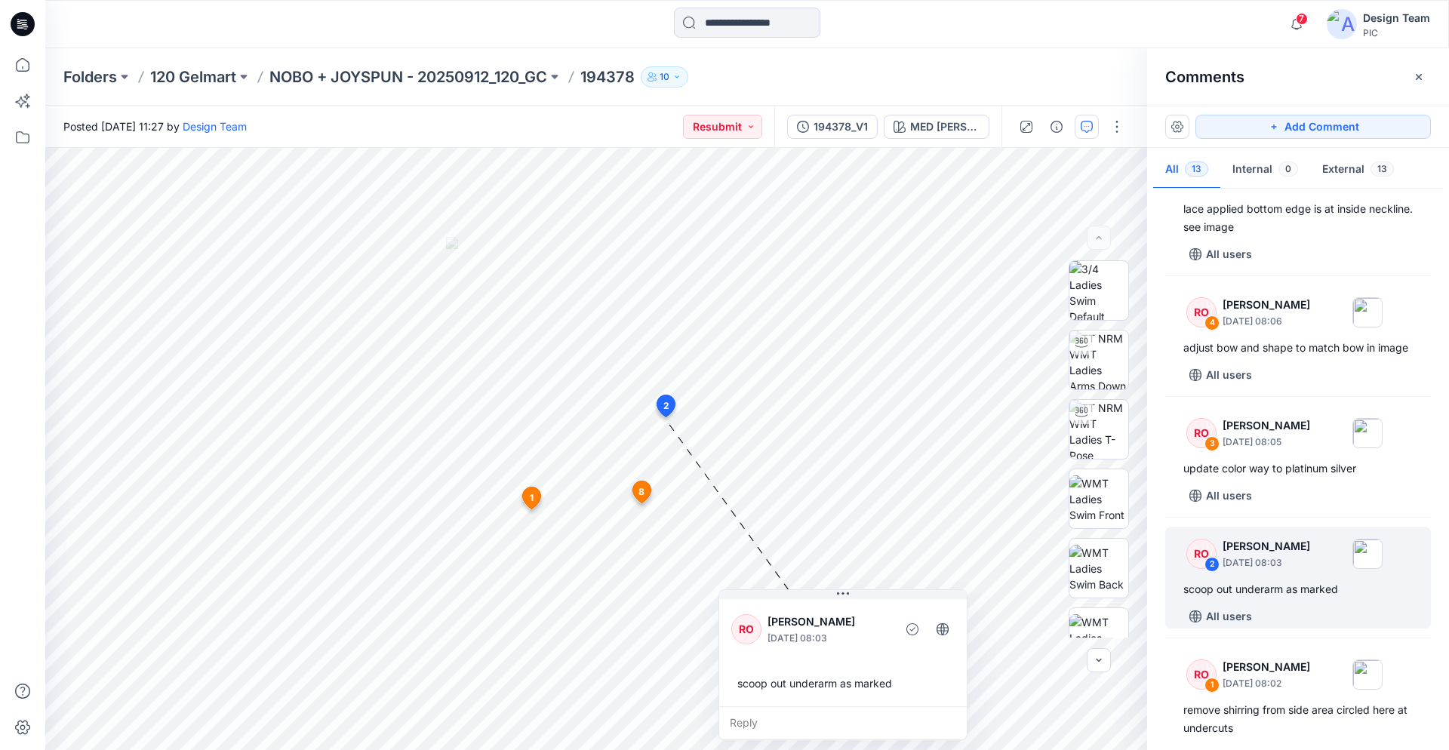
scroll to position [1131, 0]
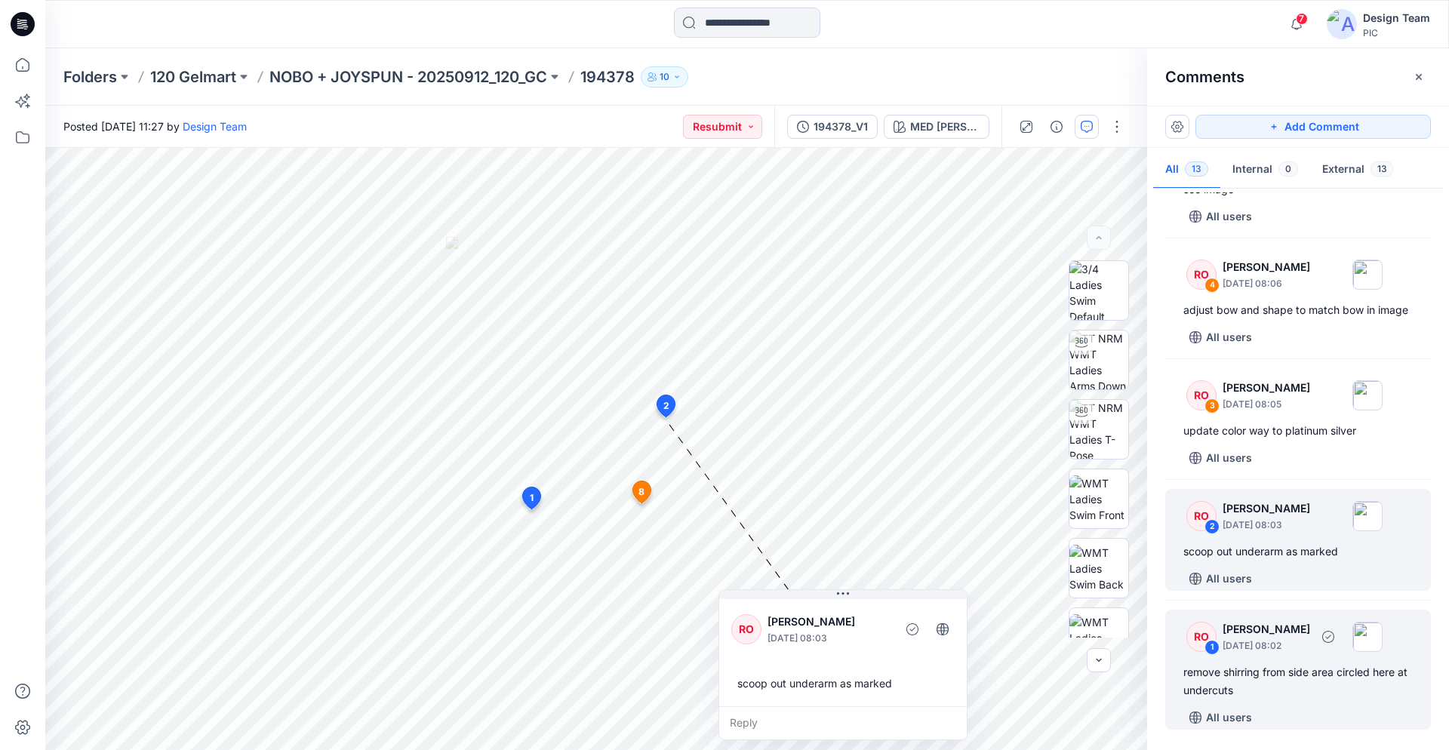
click at [1257, 652] on p "October 01, 2025 08:02" at bounding box center [1266, 645] width 88 height 15
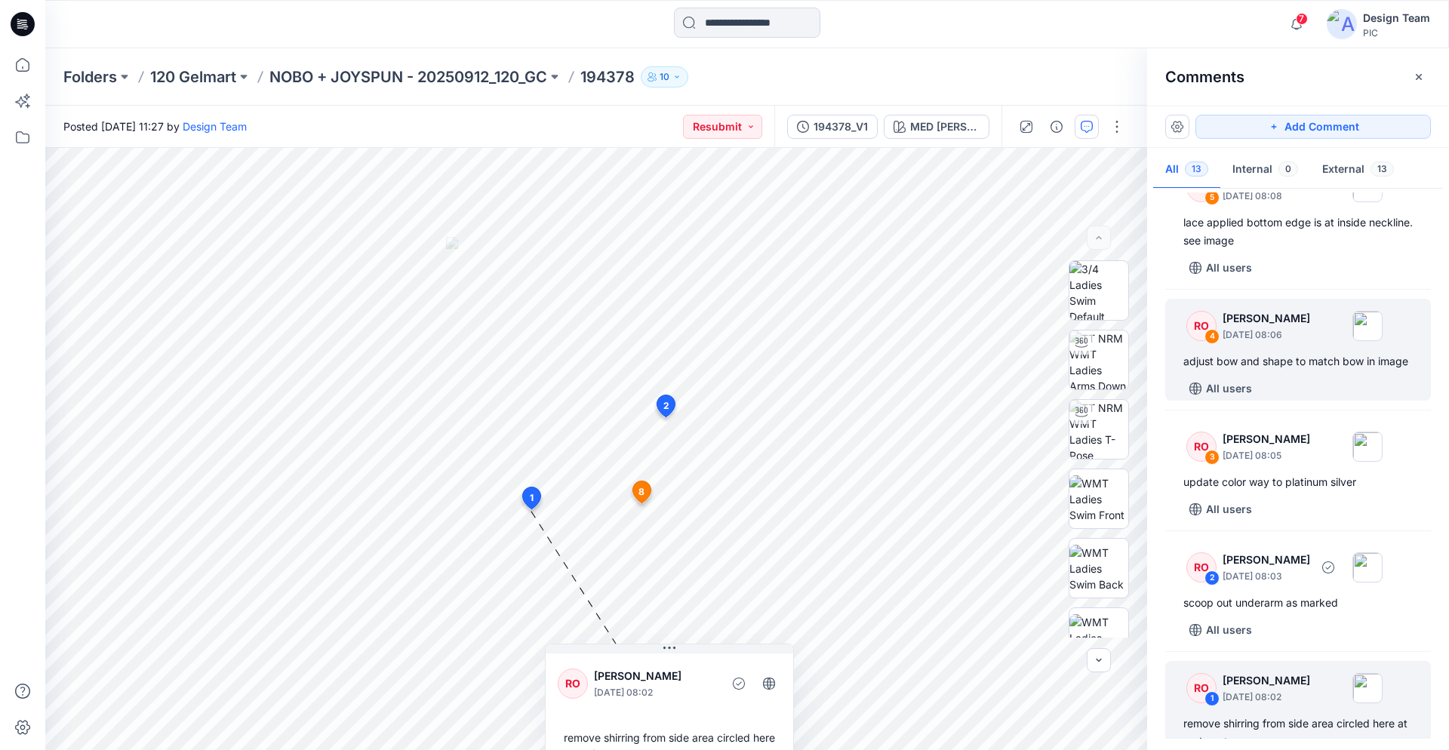
scroll to position [900, 0]
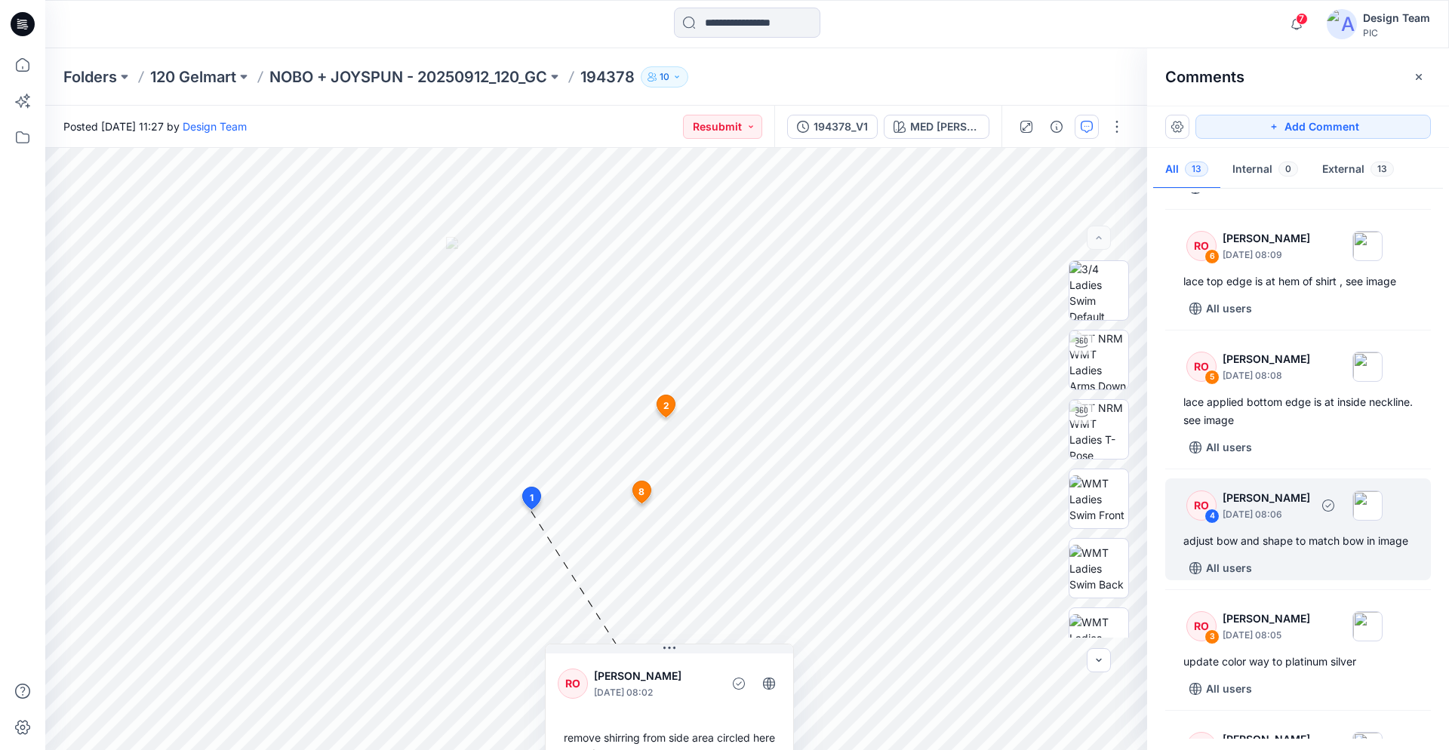
click at [1273, 510] on p "October 01, 2025 08:06" at bounding box center [1266, 514] width 88 height 15
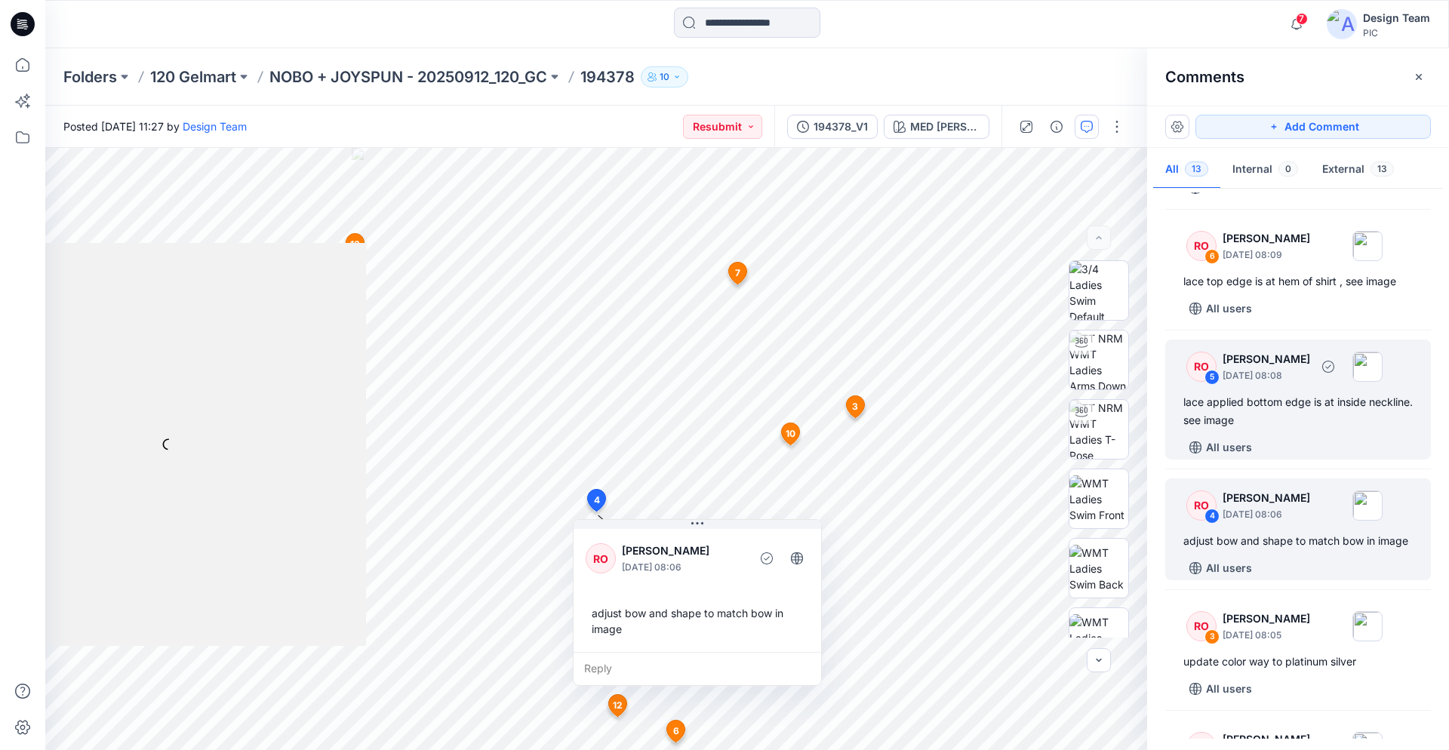
click at [1265, 395] on div "lace applied bottom edge is at inside neckline. see image" at bounding box center [1297, 411] width 229 height 36
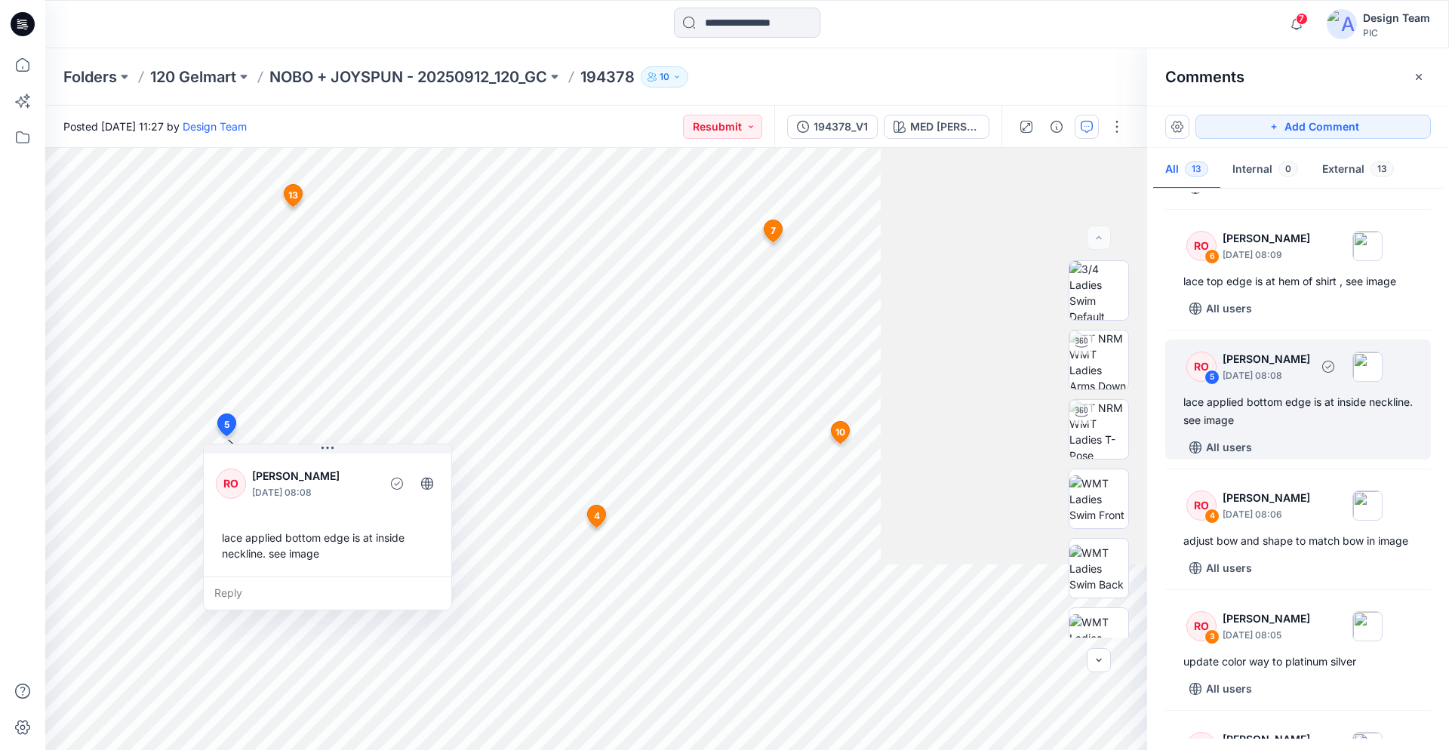
scroll to position [746, 0]
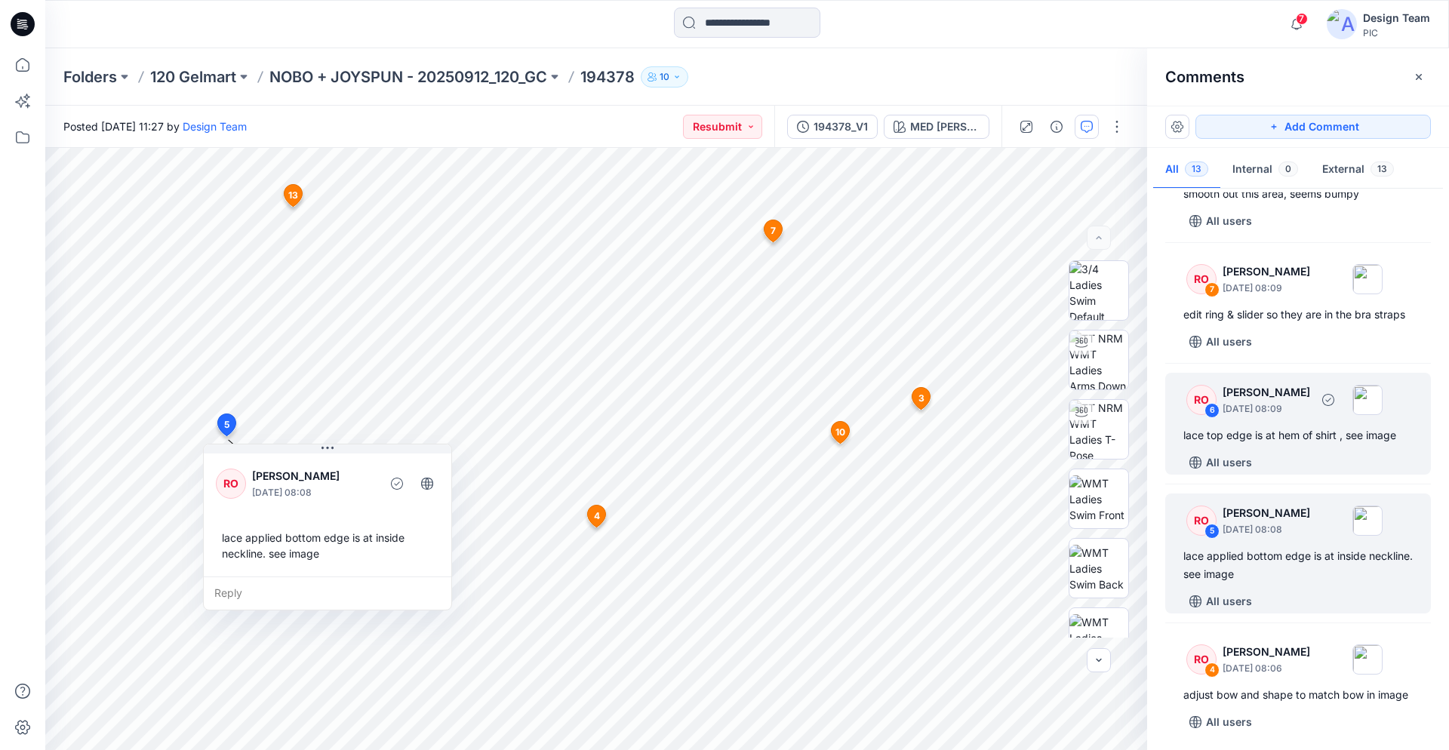
click at [1301, 439] on div "lace top edge is at hem of shirt , see image" at bounding box center [1297, 435] width 229 height 18
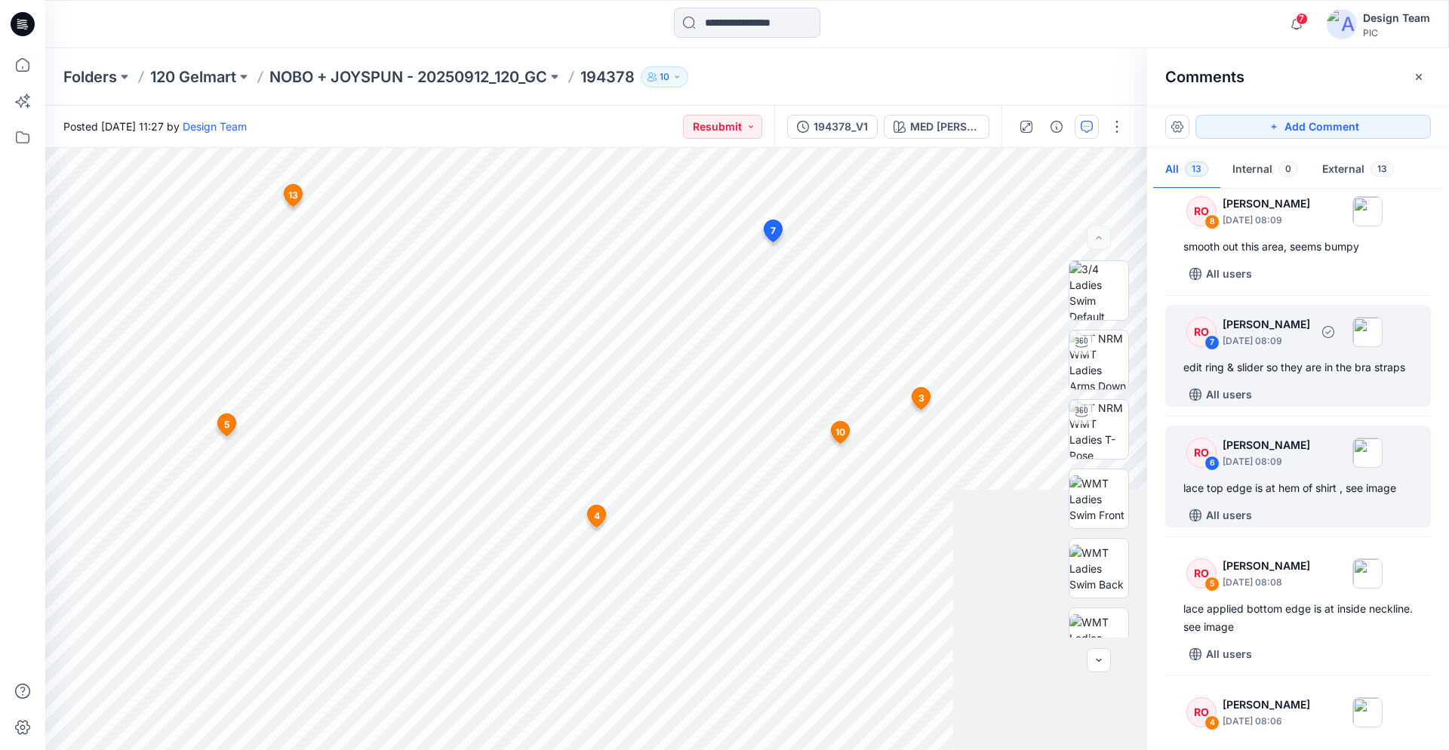
scroll to position [669, 0]
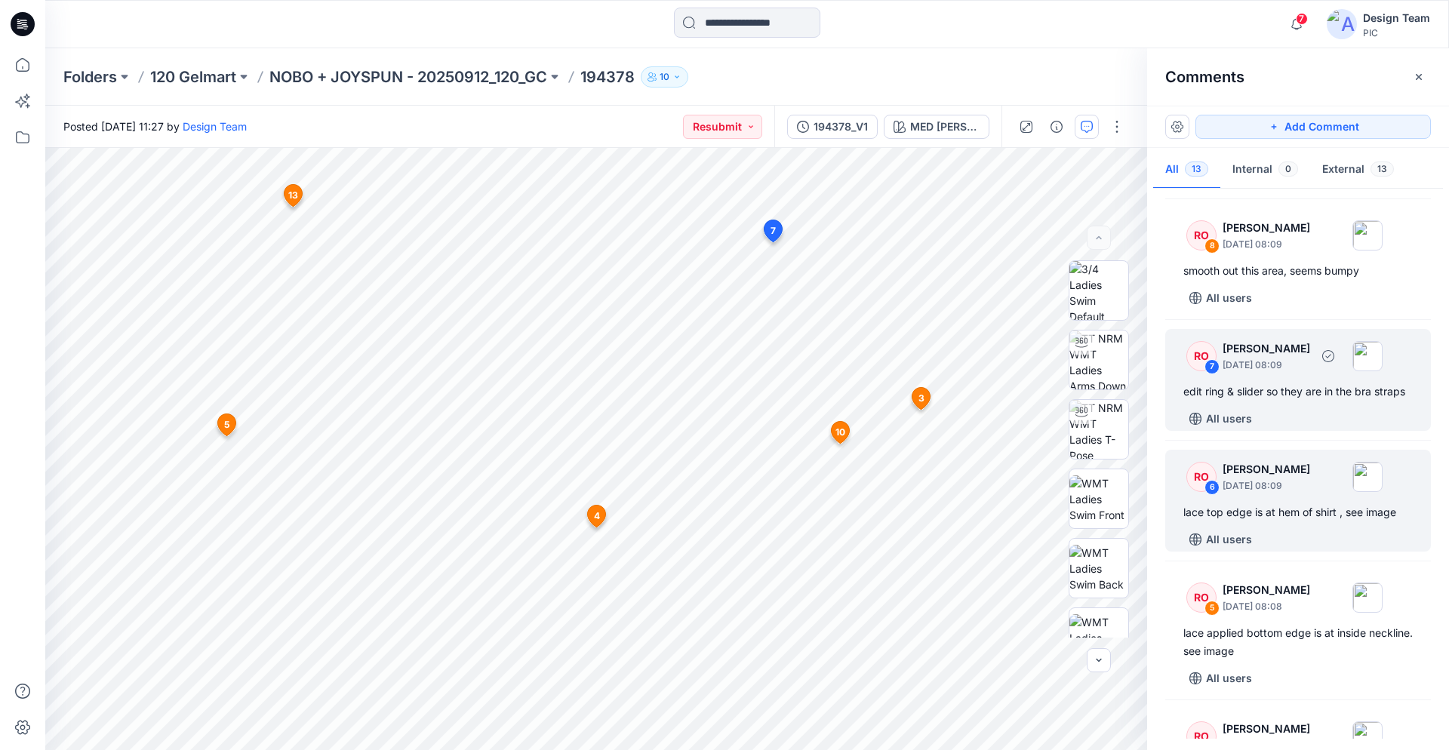
click at [1301, 377] on div "RO 7 Raquel Ortiz October 01, 2025 08:09 edit ring & slider so they are in the …" at bounding box center [1298, 380] width 266 height 102
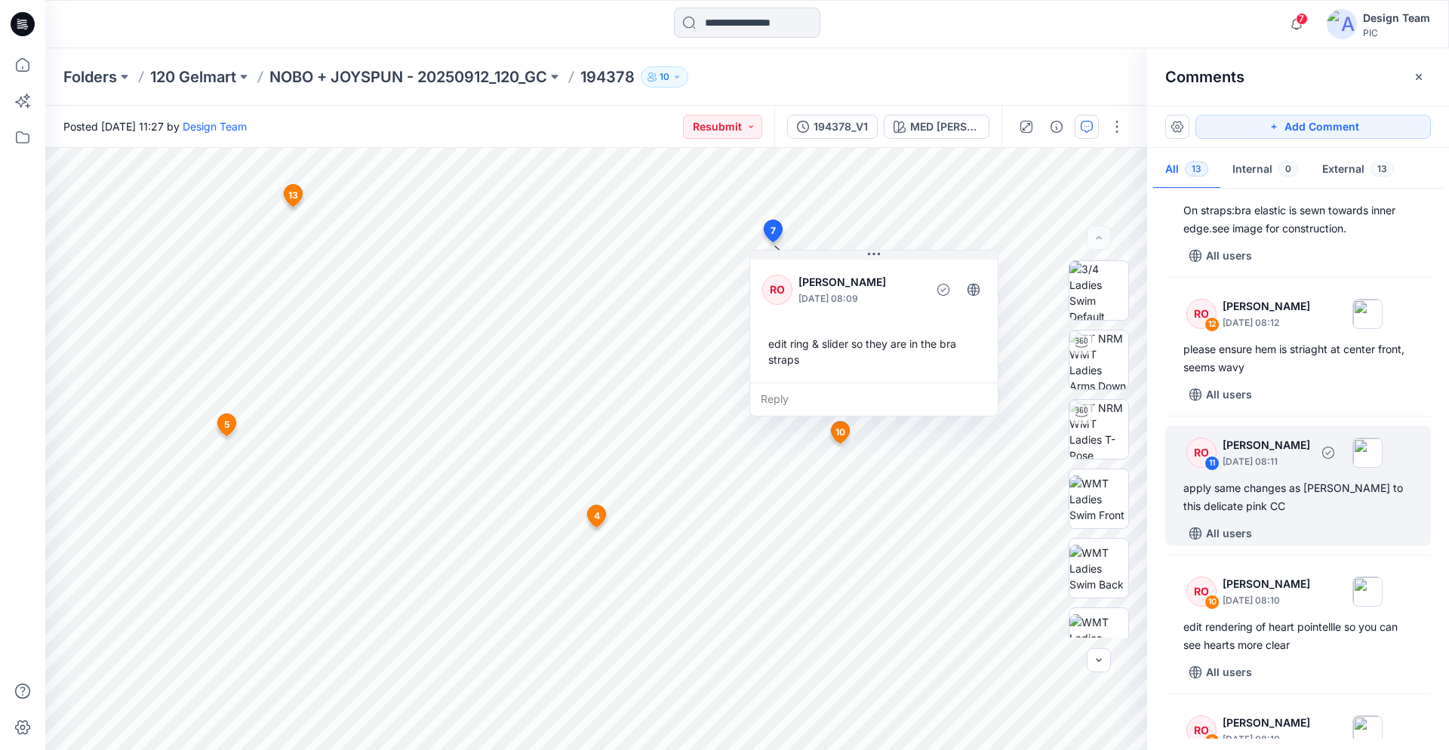
scroll to position [0, 0]
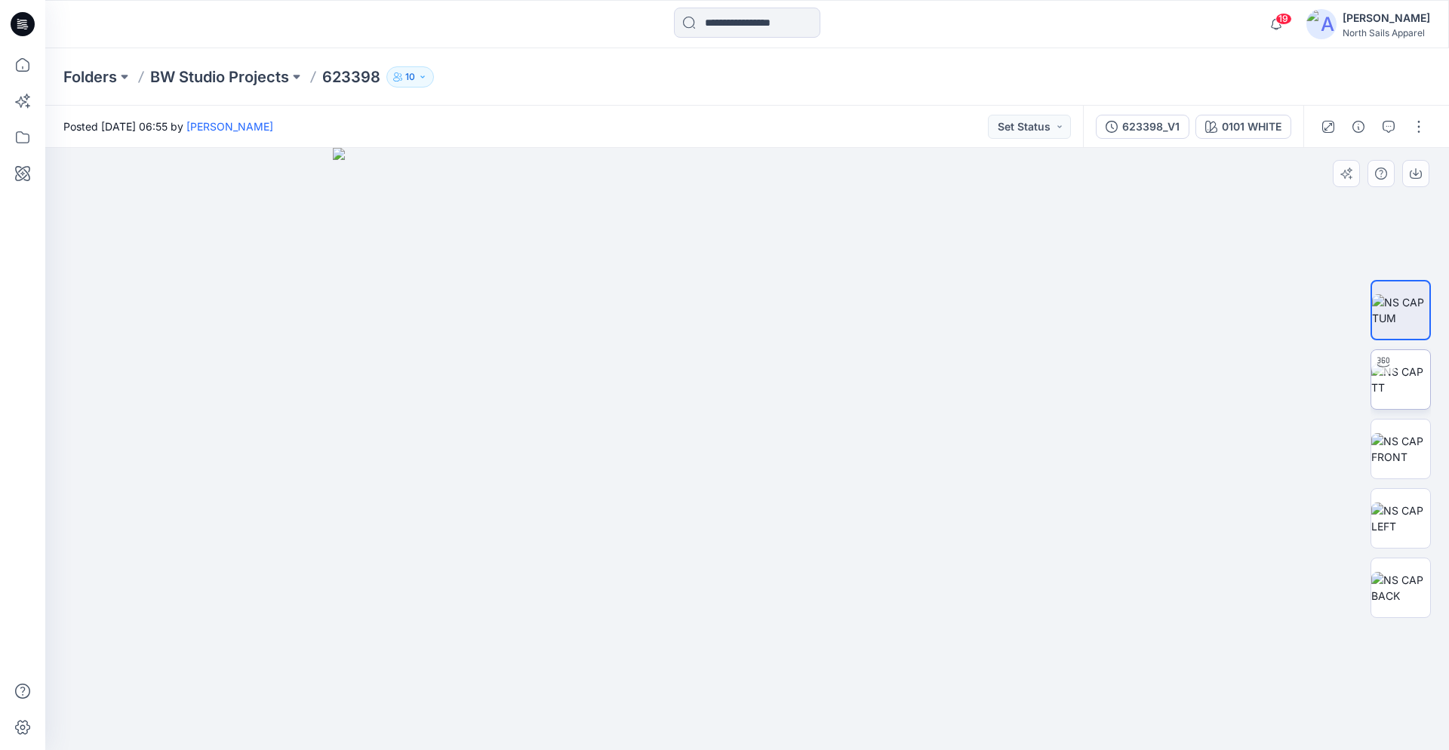
click at [1422, 374] on img at bounding box center [1400, 380] width 59 height 32
drag, startPoint x: 849, startPoint y: 727, endPoint x: 405, endPoint y: 701, distance: 444.4
click at [405, 701] on div at bounding box center [746, 449] width 1403 height 602
drag, startPoint x: 1391, startPoint y: 511, endPoint x: 1390, endPoint y: 519, distance: 8.4
click at [1391, 512] on img at bounding box center [1400, 518] width 59 height 32
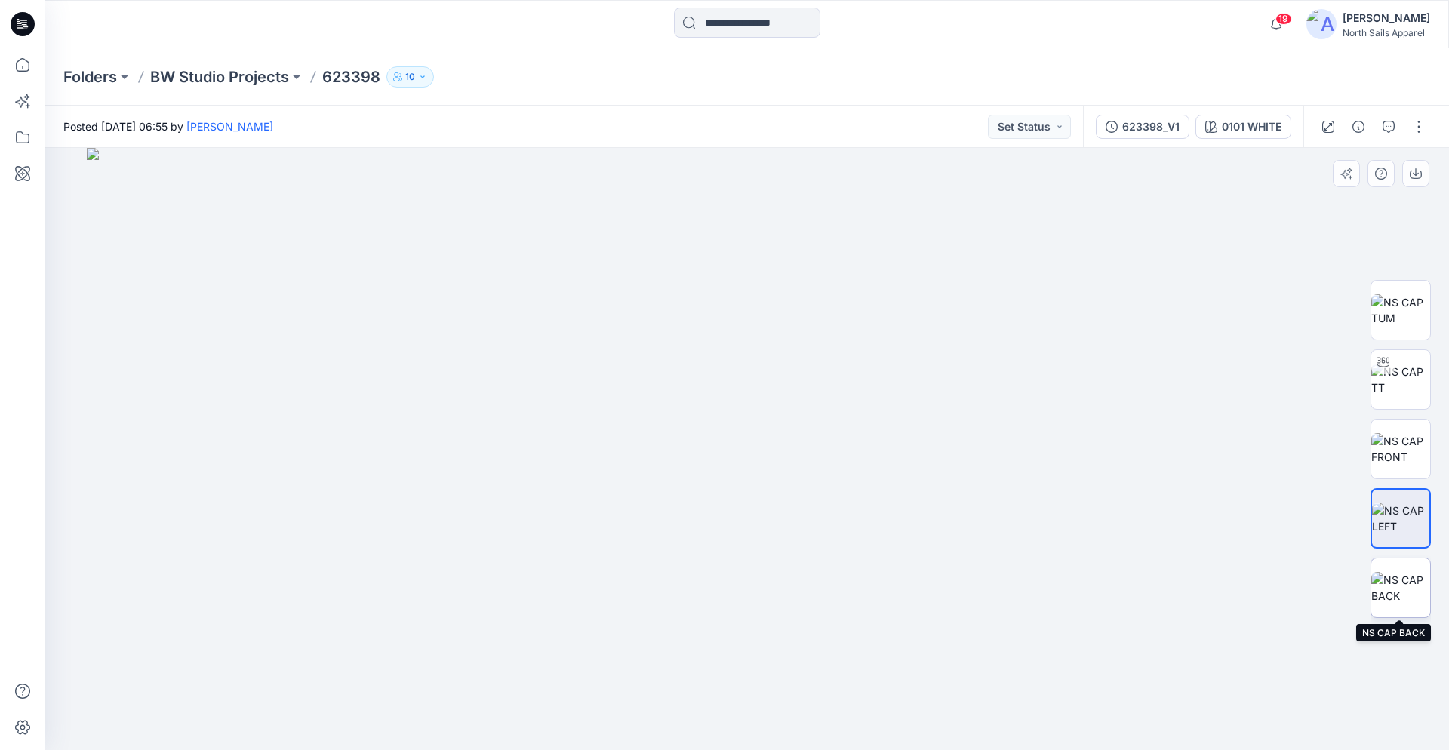
click at [1390, 585] on img at bounding box center [1400, 588] width 59 height 32
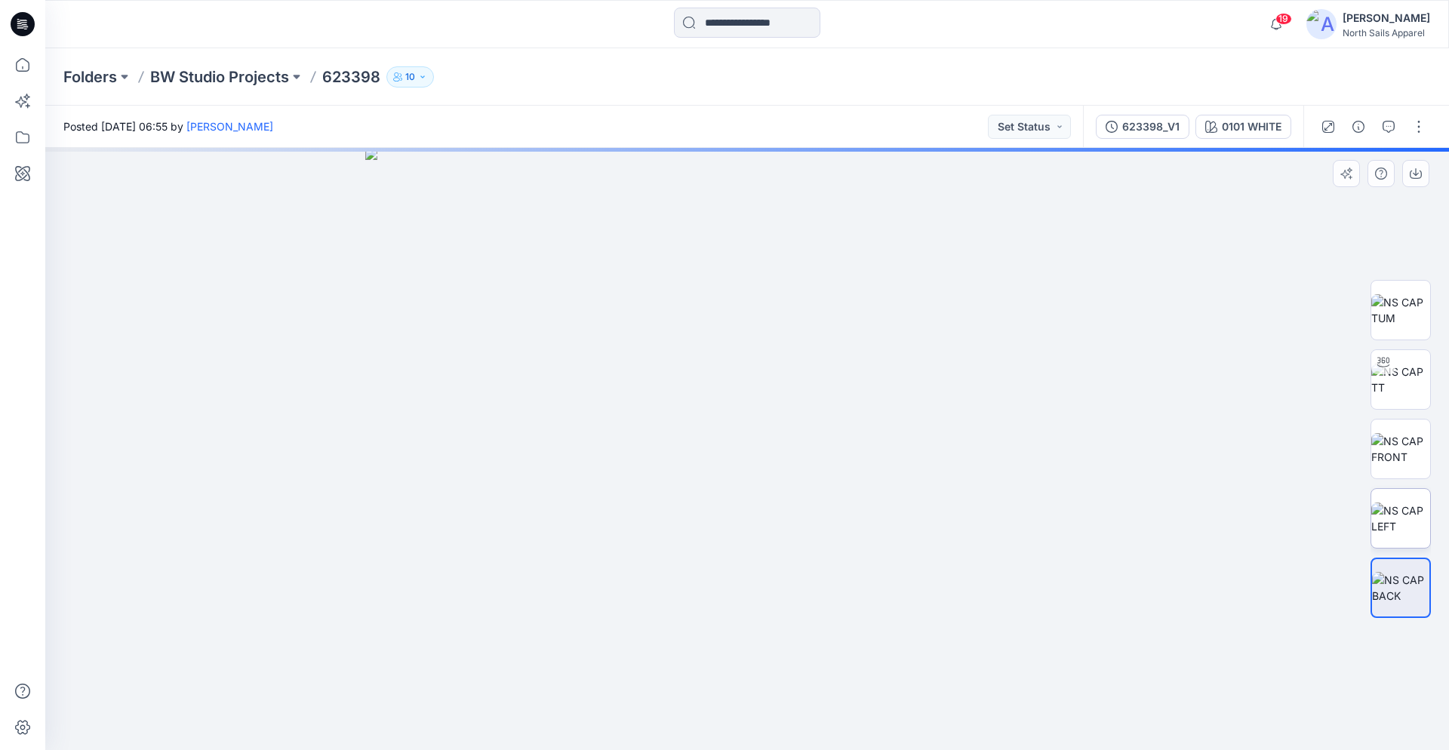
click at [1414, 548] on div at bounding box center [1400, 448] width 60 height 377
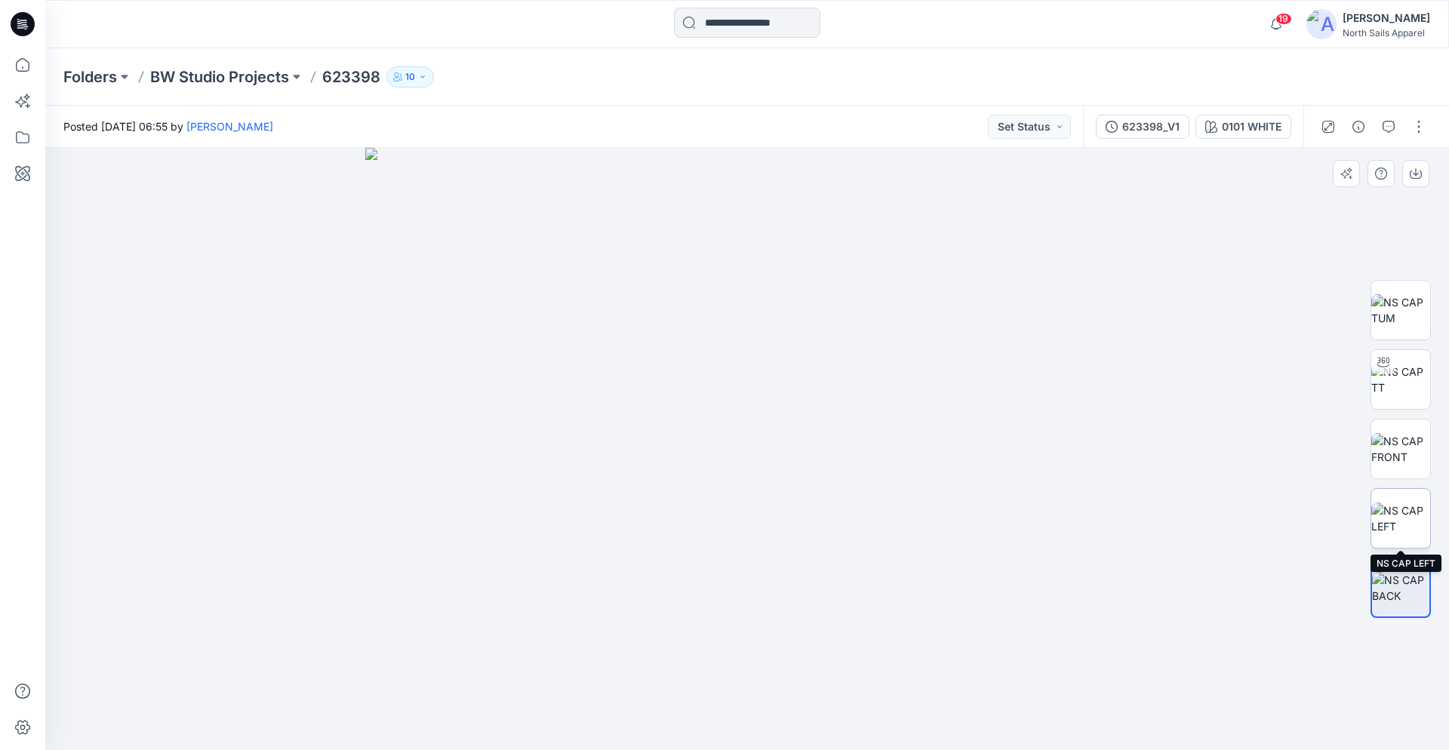
click at [1421, 522] on img at bounding box center [1400, 518] width 59 height 32
click at [1415, 554] on div at bounding box center [1400, 448] width 60 height 377
click at [1413, 575] on img at bounding box center [1400, 588] width 59 height 32
click at [1384, 312] on img at bounding box center [1400, 310] width 59 height 32
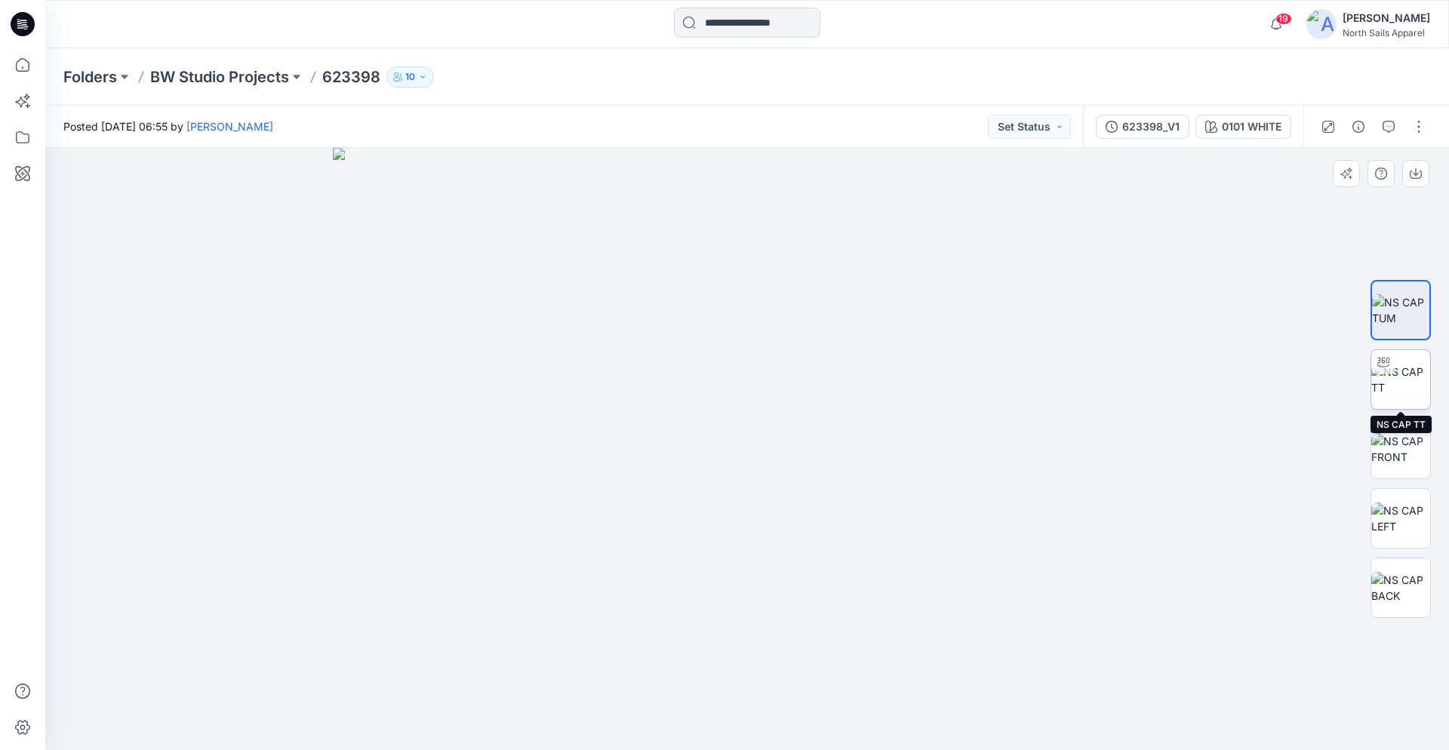
click at [1403, 375] on img at bounding box center [1400, 380] width 59 height 32
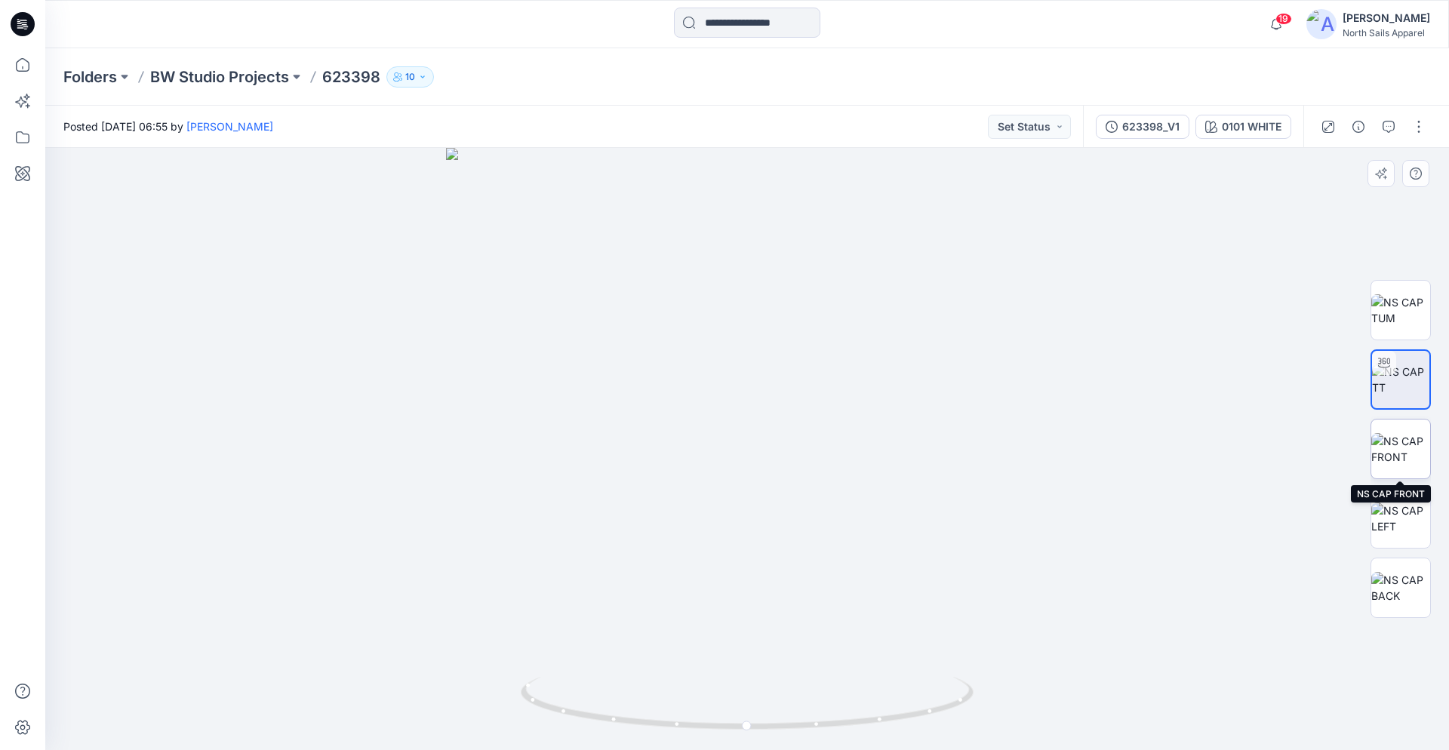
click at [1399, 447] on img at bounding box center [1400, 449] width 59 height 32
